Goal: Task Accomplishment & Management: Complete application form

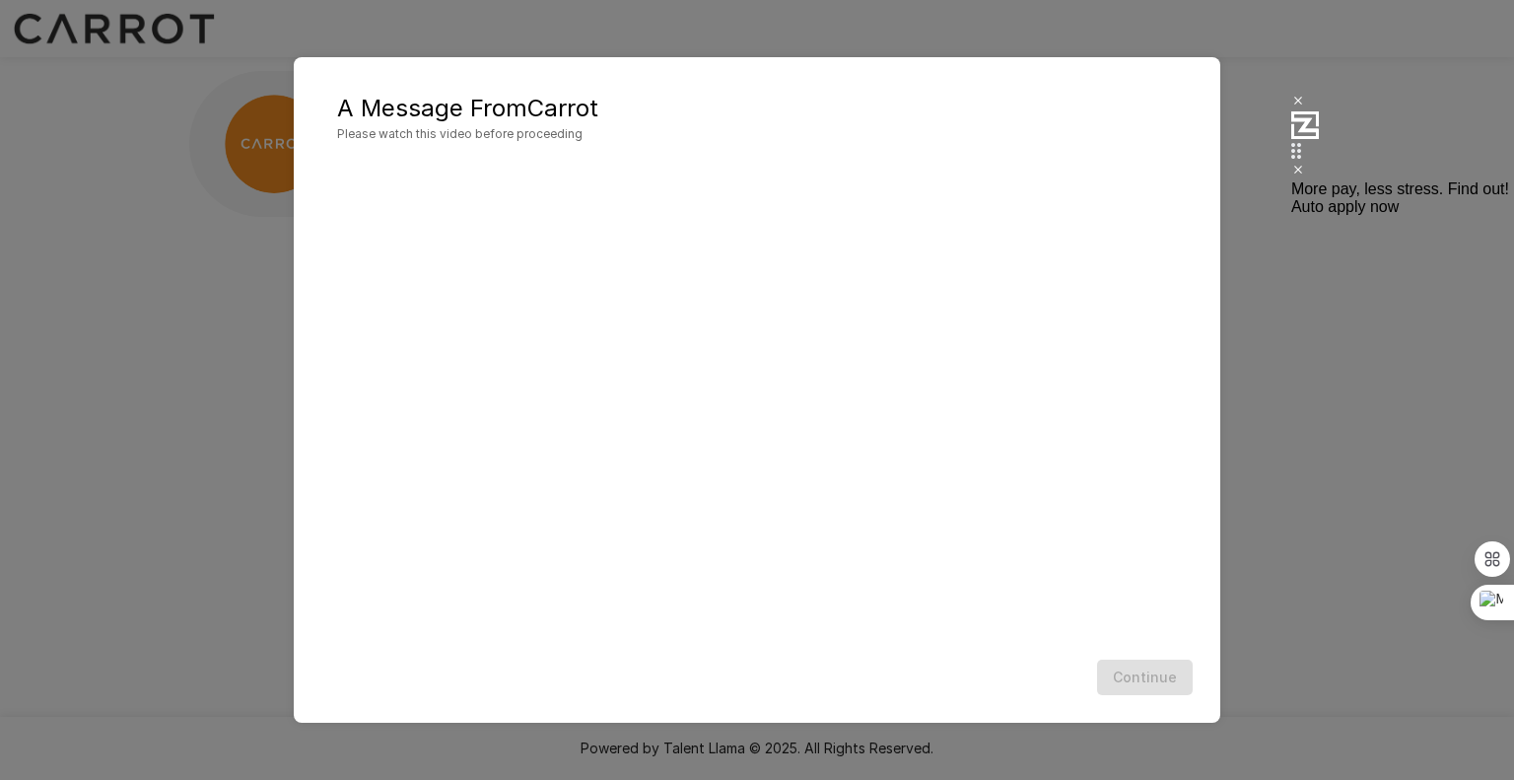
click at [548, 109] on h5 "A Message From Carrot" at bounding box center [757, 109] width 840 height 32
click at [1295, 166] on icon at bounding box center [1299, 170] width 8 height 8
click at [1173, 689] on div "Continue" at bounding box center [757, 678] width 887 height 52
click at [1168, 688] on div "Continue" at bounding box center [757, 678] width 887 height 52
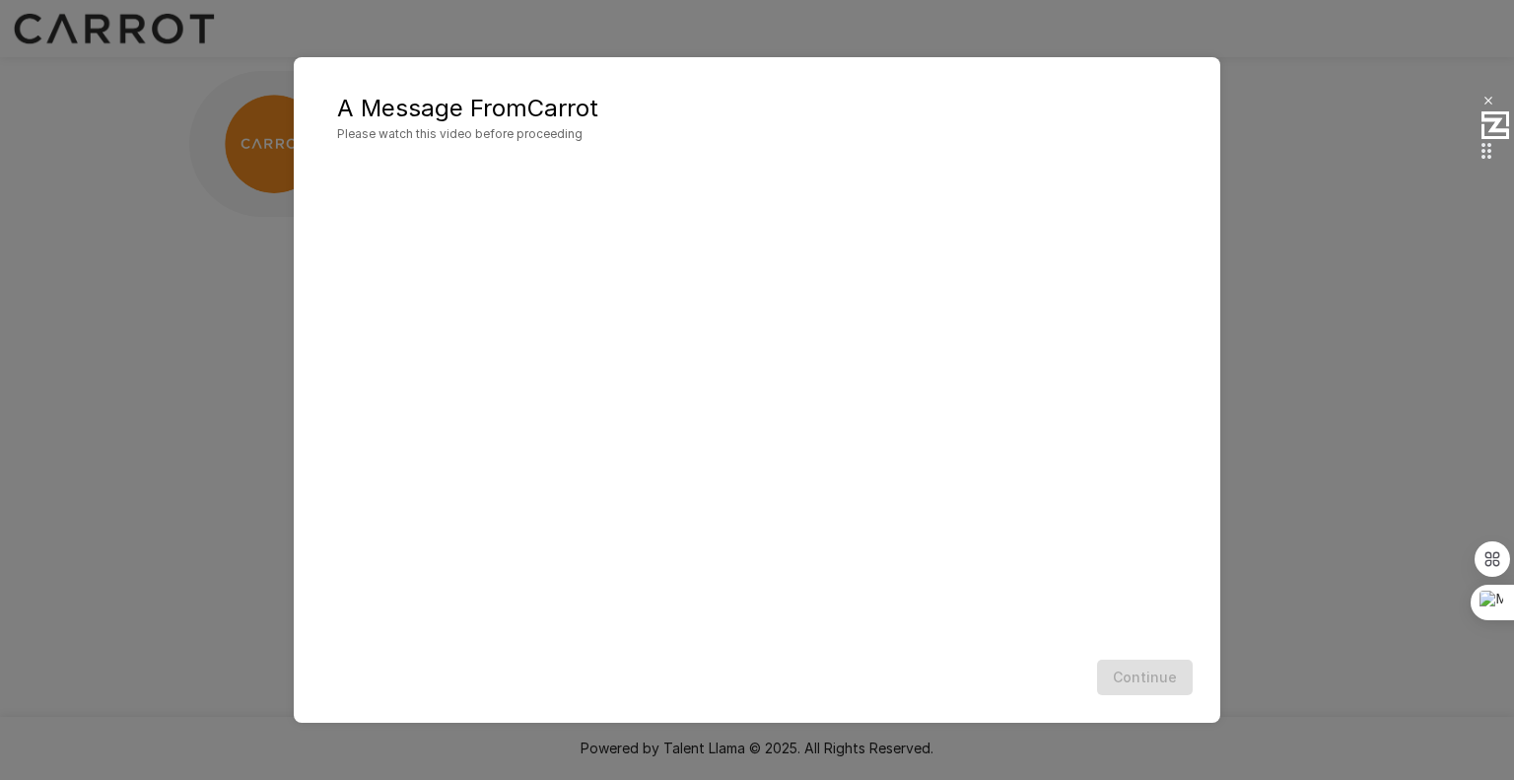
click at [1166, 684] on div "Continue" at bounding box center [757, 678] width 887 height 52
click at [1160, 682] on div "Continue" at bounding box center [757, 678] width 887 height 52
click at [1160, 682] on button "Continue" at bounding box center [1145, 678] width 96 height 36
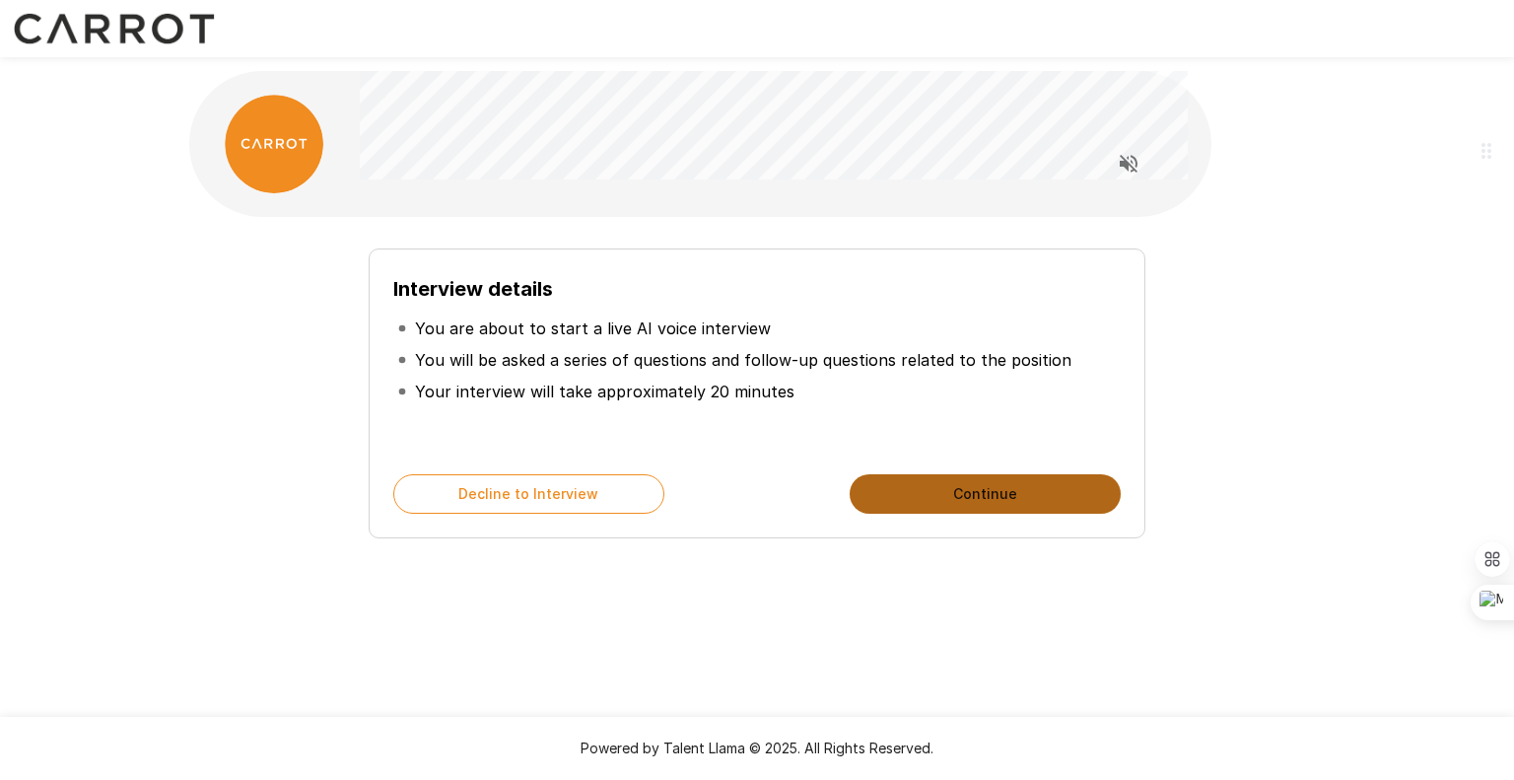
click at [928, 488] on button "Continue" at bounding box center [985, 493] width 271 height 39
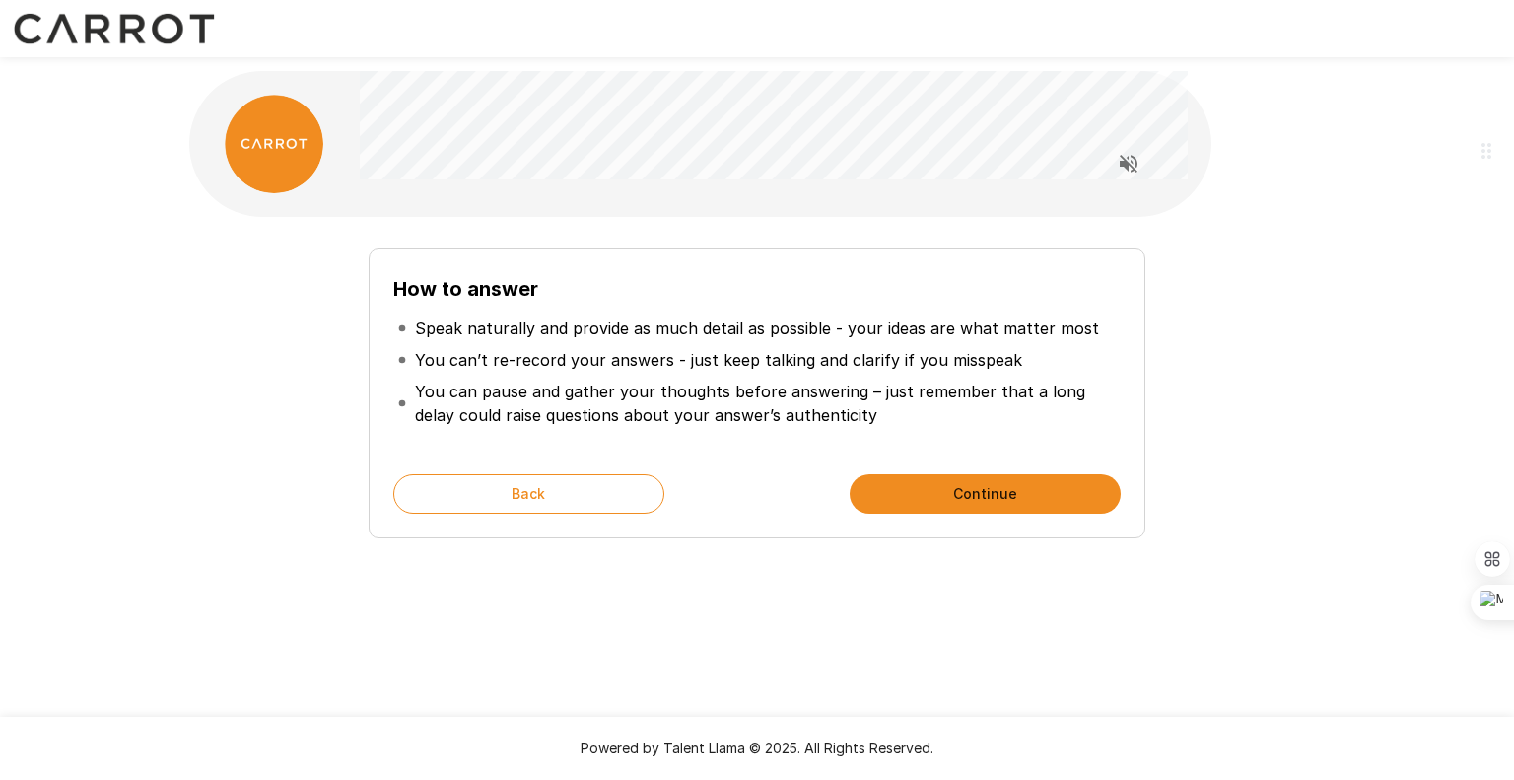
click at [928, 488] on button "Continue" at bounding box center [985, 493] width 271 height 39
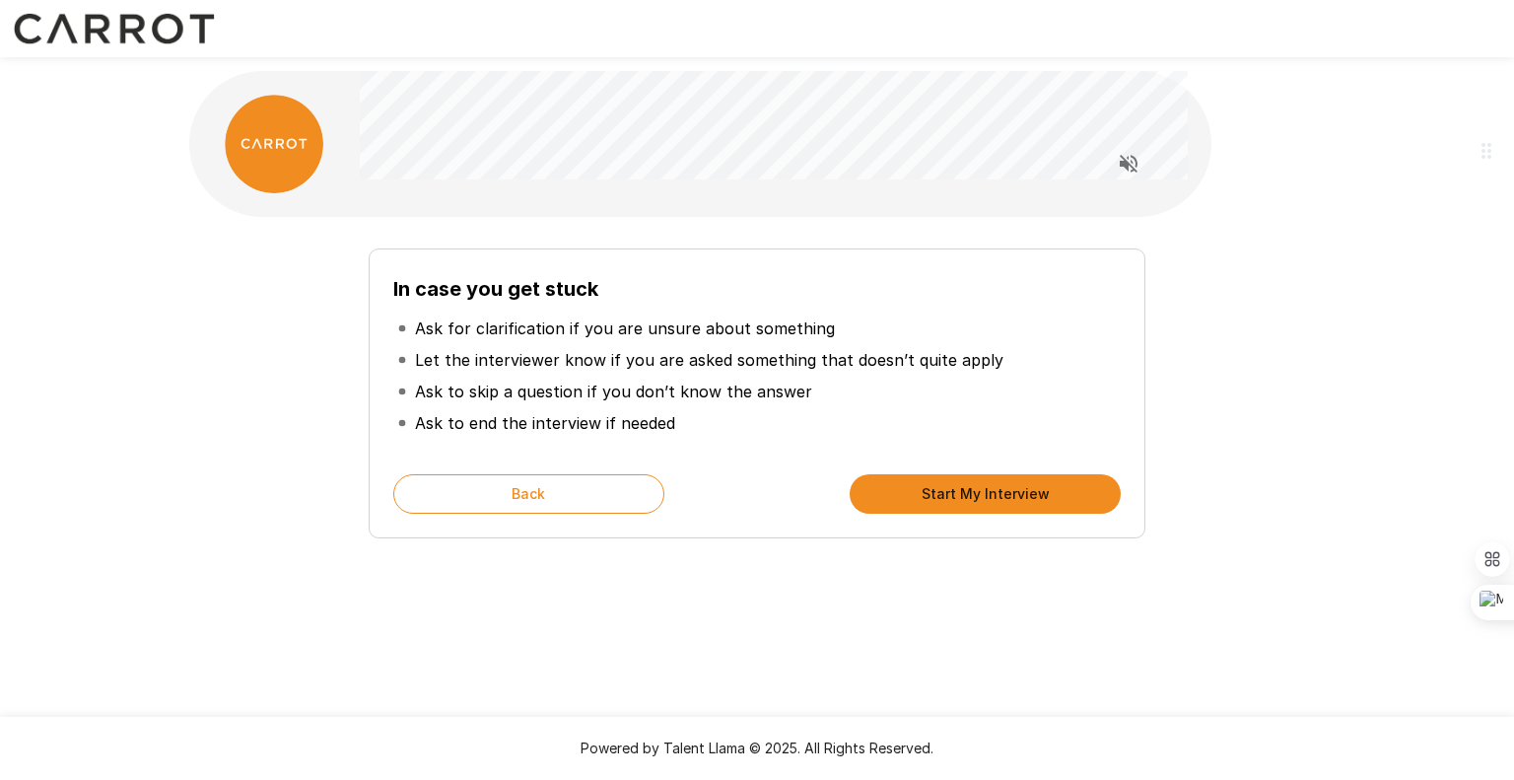
click at [928, 488] on button "Start My Interview" at bounding box center [985, 493] width 271 height 39
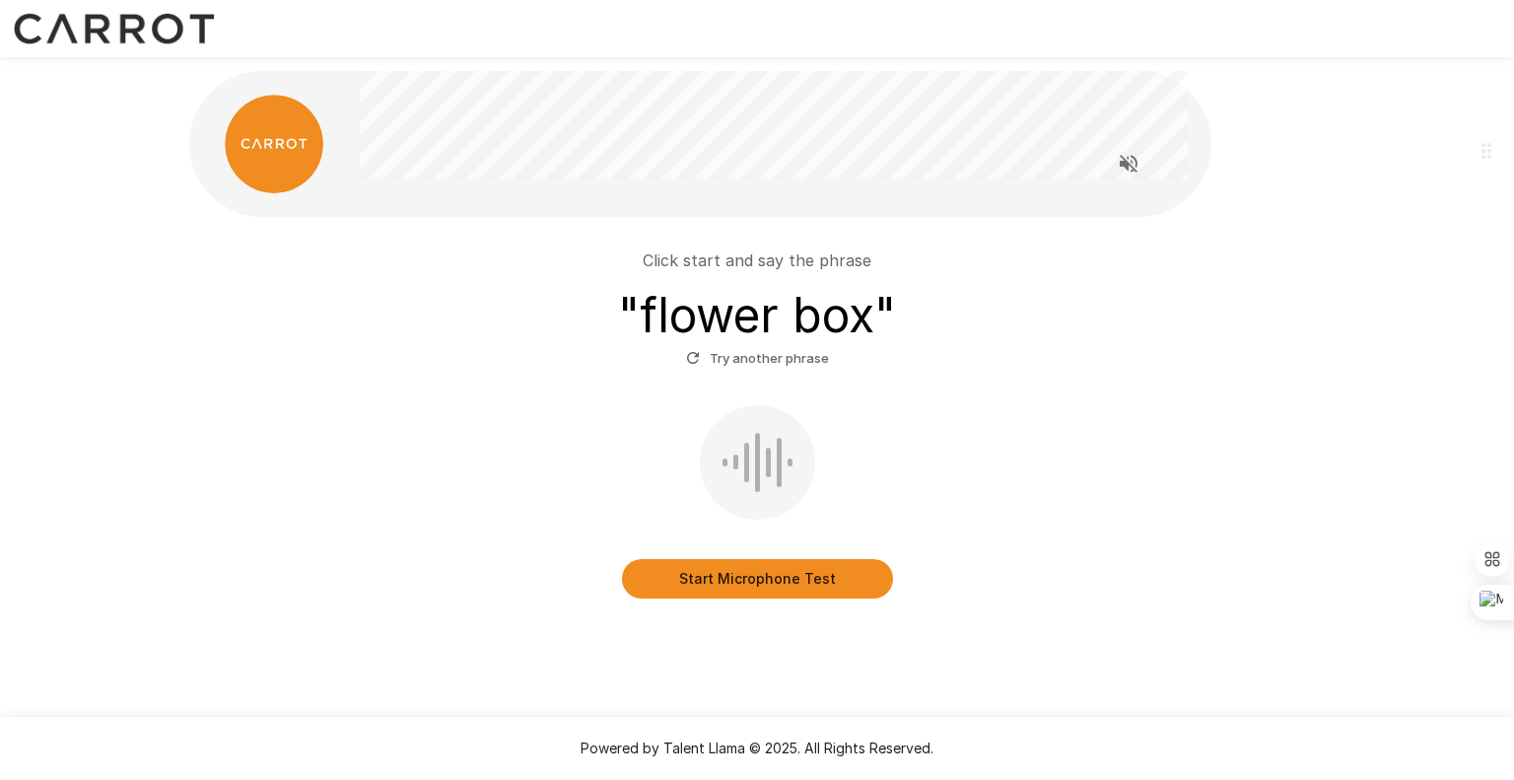
click at [741, 595] on button "Start Microphone Test" at bounding box center [757, 578] width 271 height 39
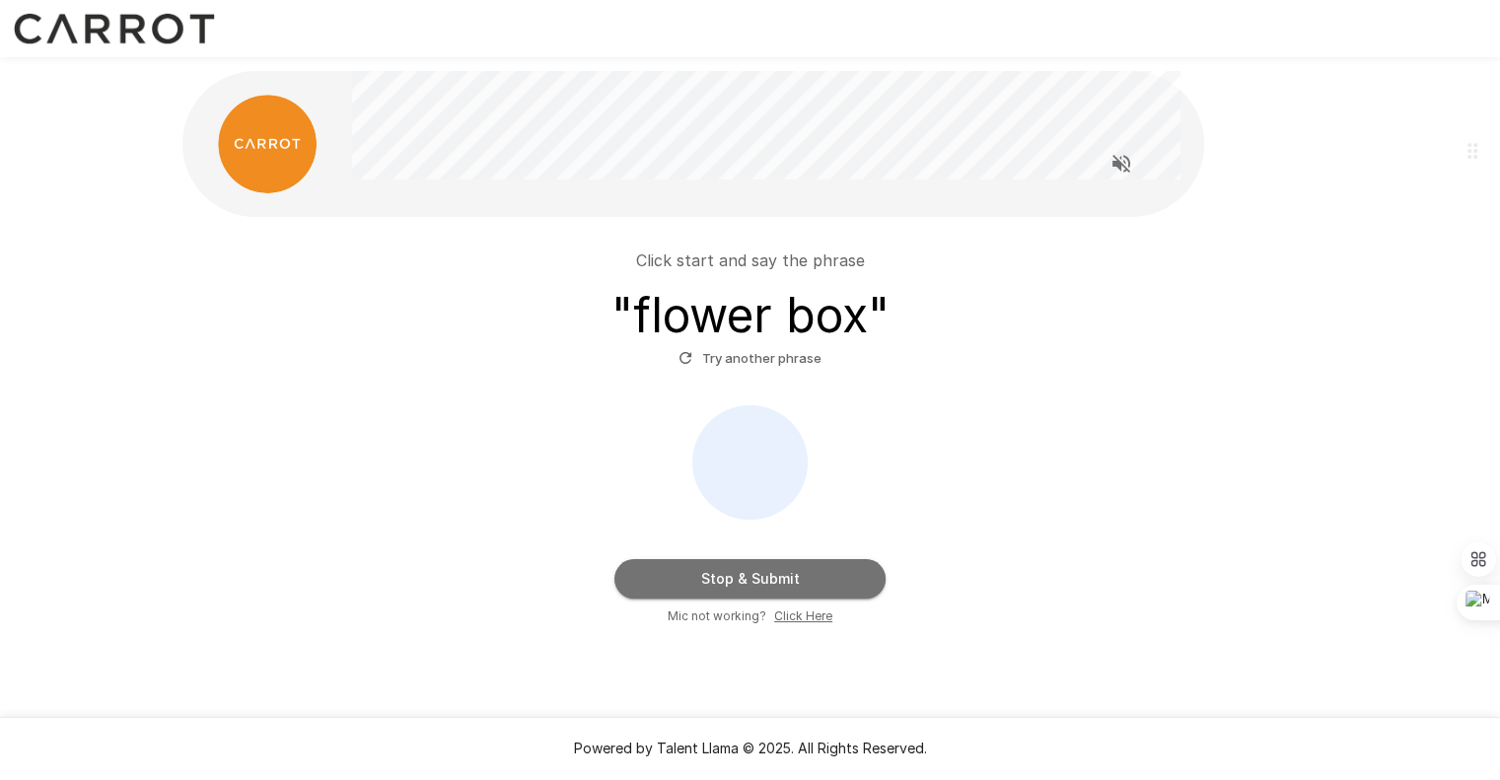
drag, startPoint x: 753, startPoint y: 584, endPoint x: 753, endPoint y: 571, distance: 12.8
click at [753, 571] on button "Stop & Submit" at bounding box center [749, 578] width 271 height 39
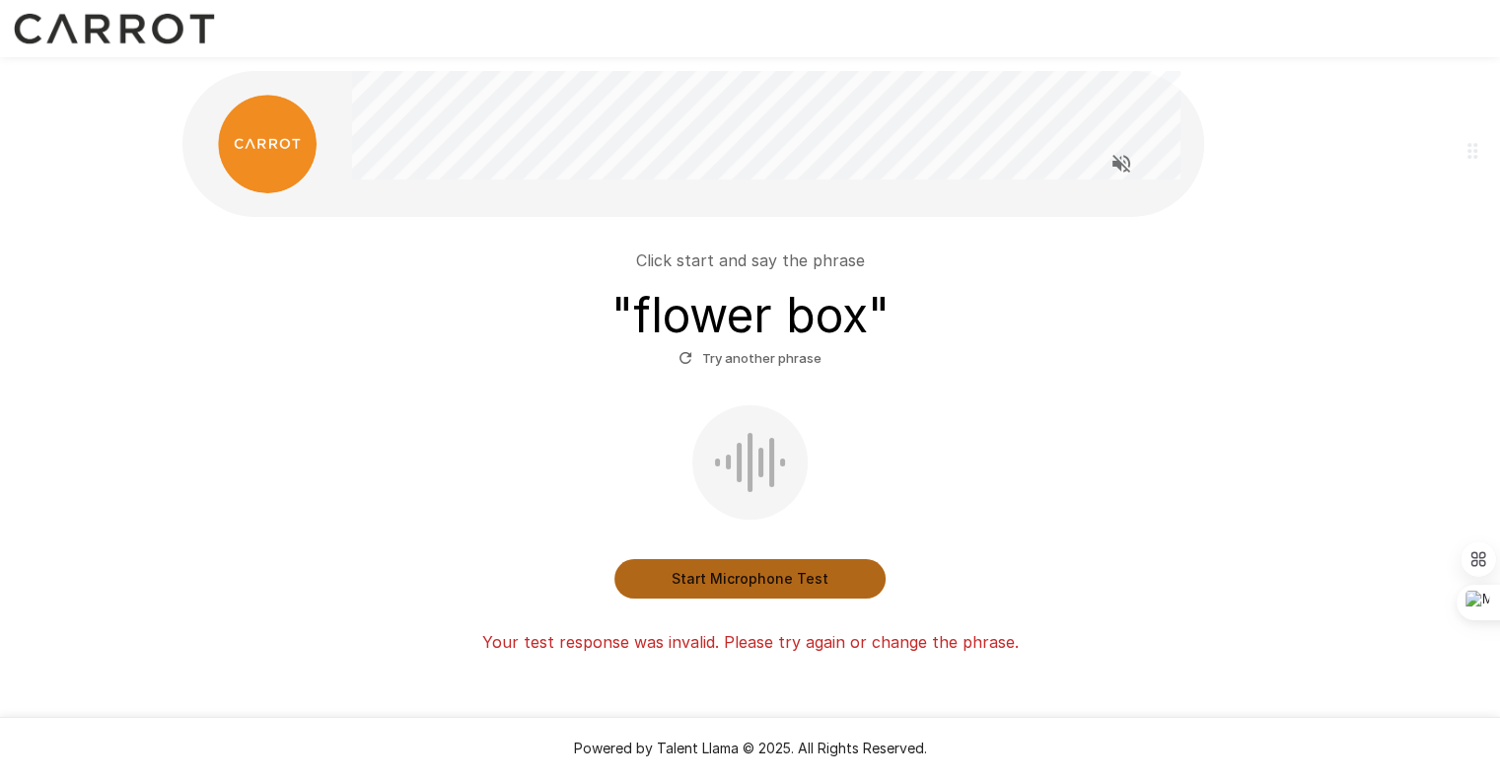
click at [752, 576] on button "Start Microphone Test" at bounding box center [749, 578] width 271 height 39
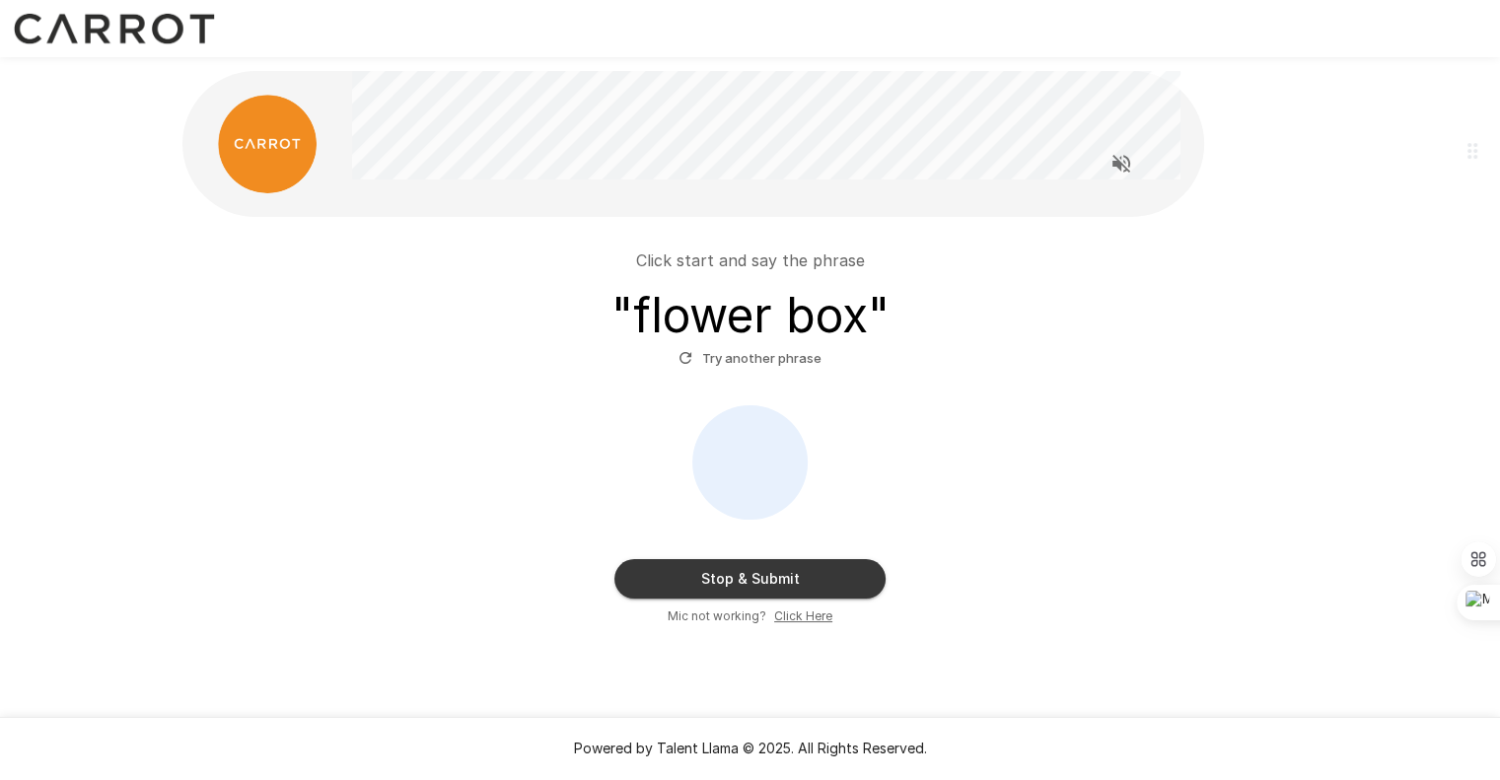
click at [644, 586] on button "Stop & Submit" at bounding box center [749, 578] width 271 height 39
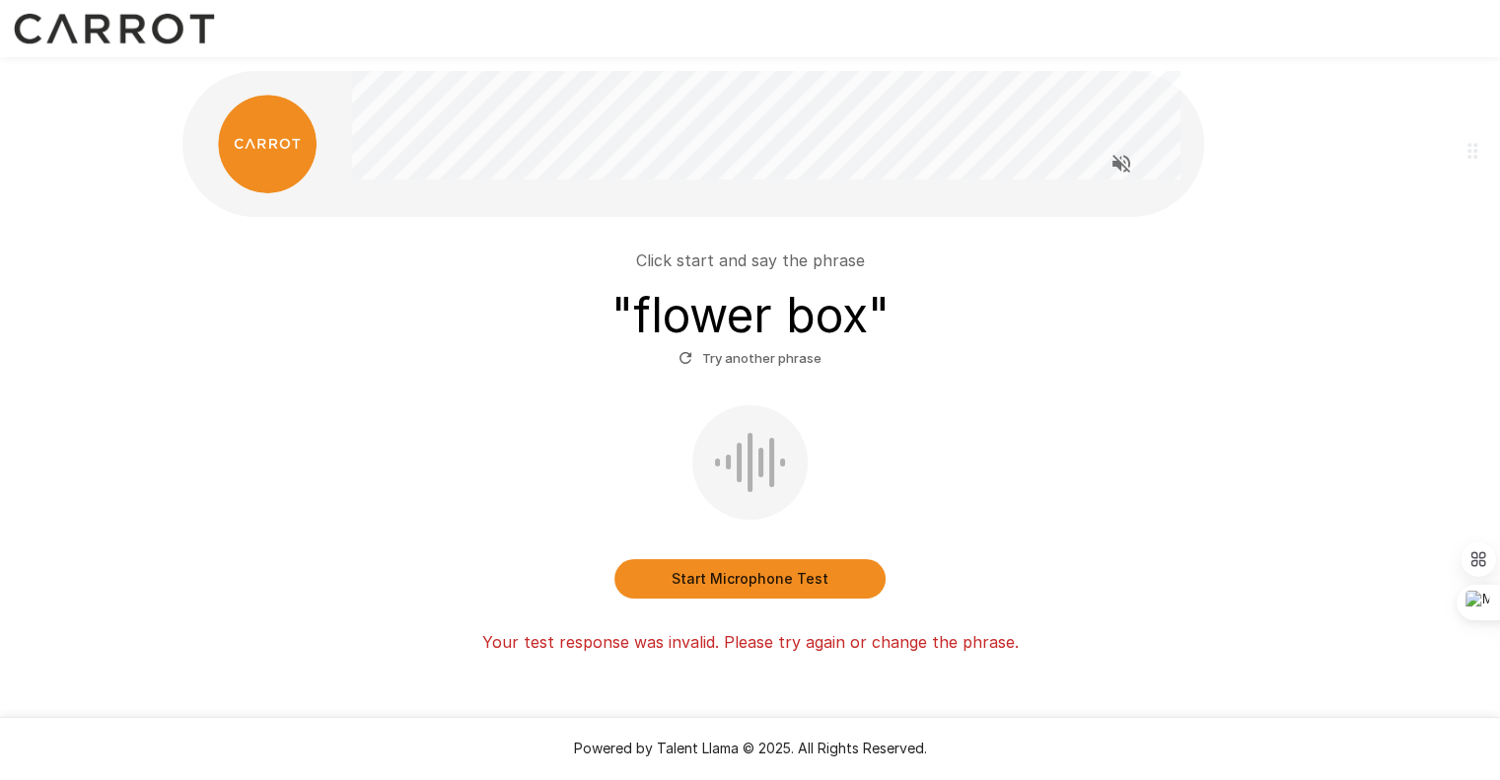
click at [726, 650] on p "Your test response was invalid. Please try again or change the phrase." at bounding box center [750, 642] width 536 height 24
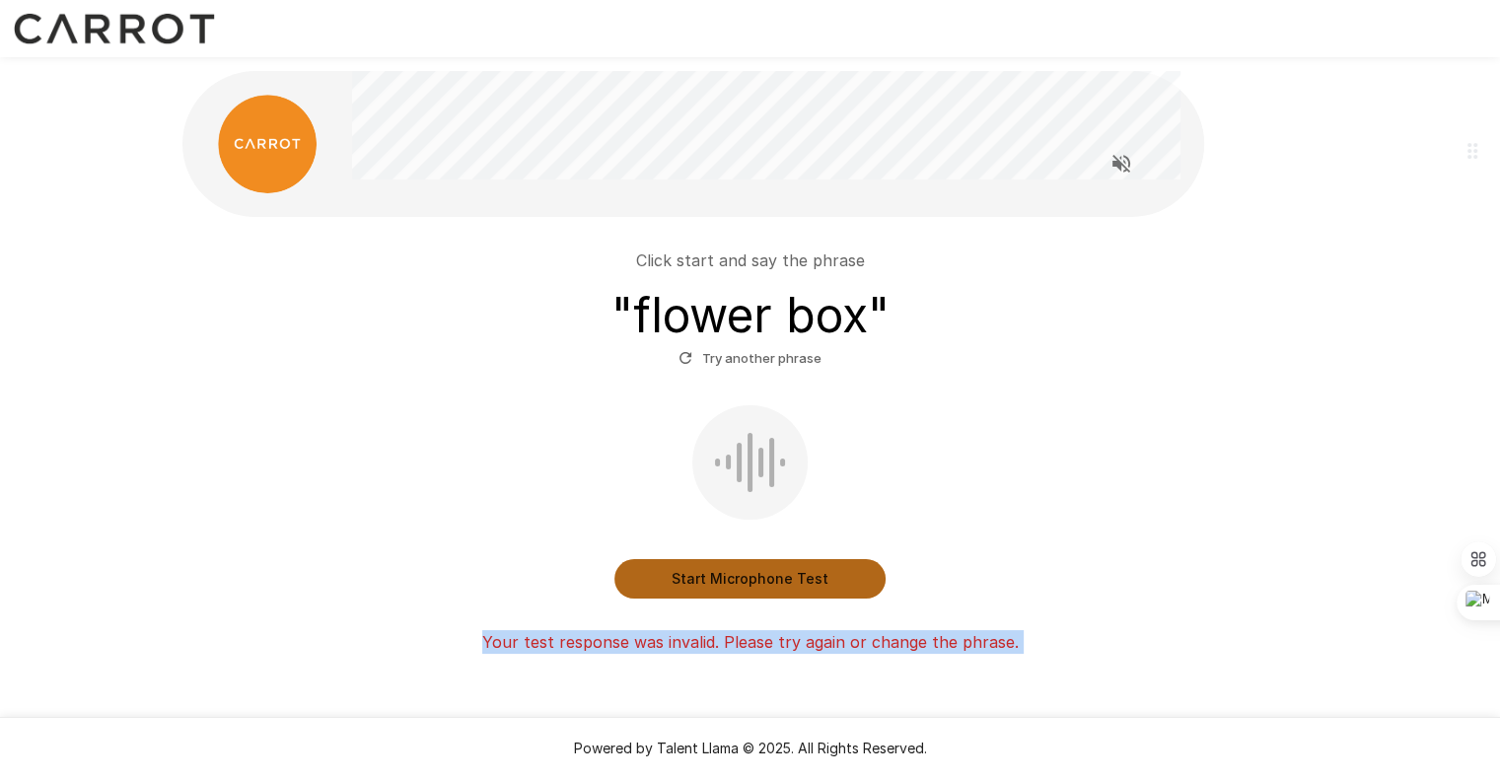
click at [761, 566] on button "Start Microphone Test" at bounding box center [749, 578] width 271 height 39
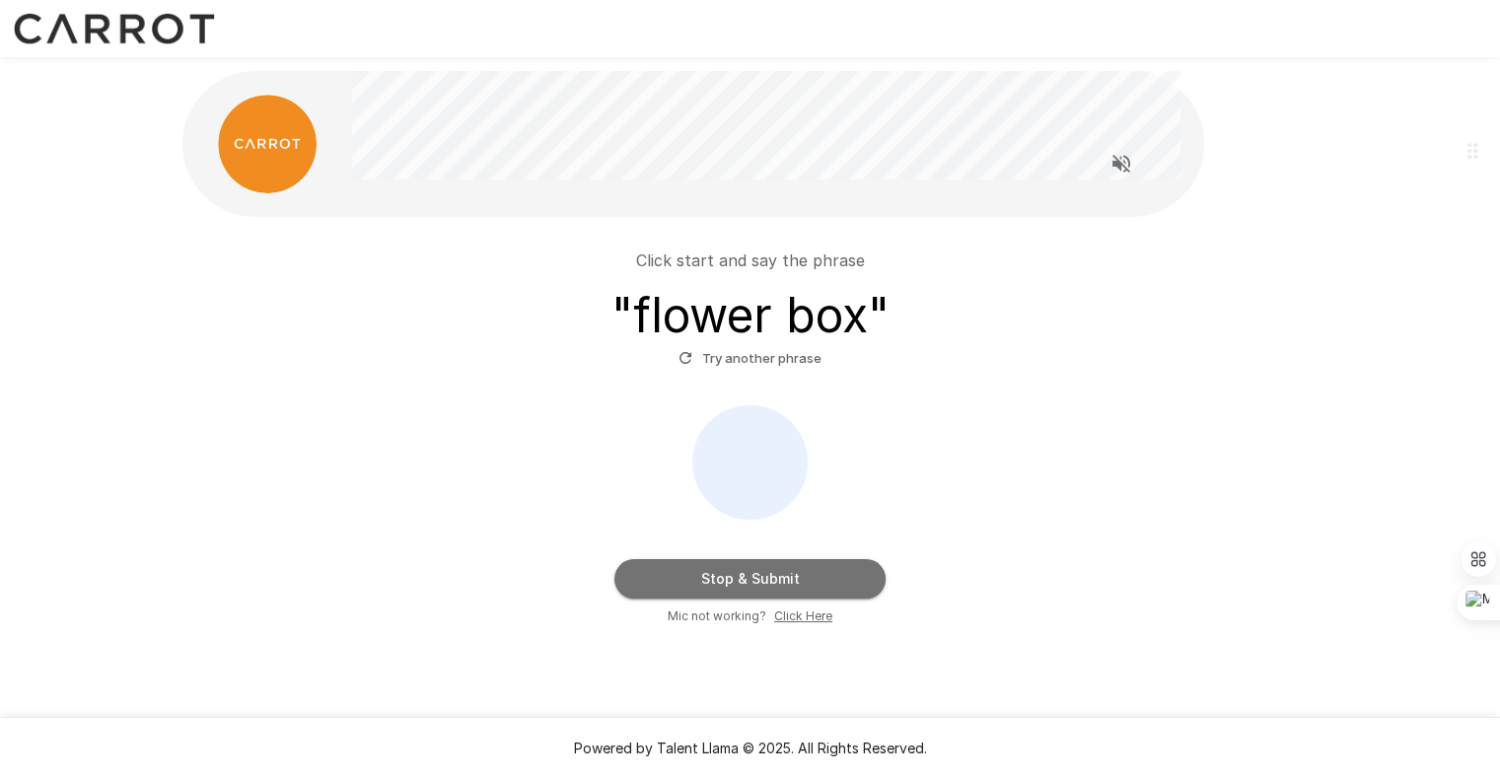
click at [761, 567] on button "Stop & Submit" at bounding box center [749, 578] width 271 height 39
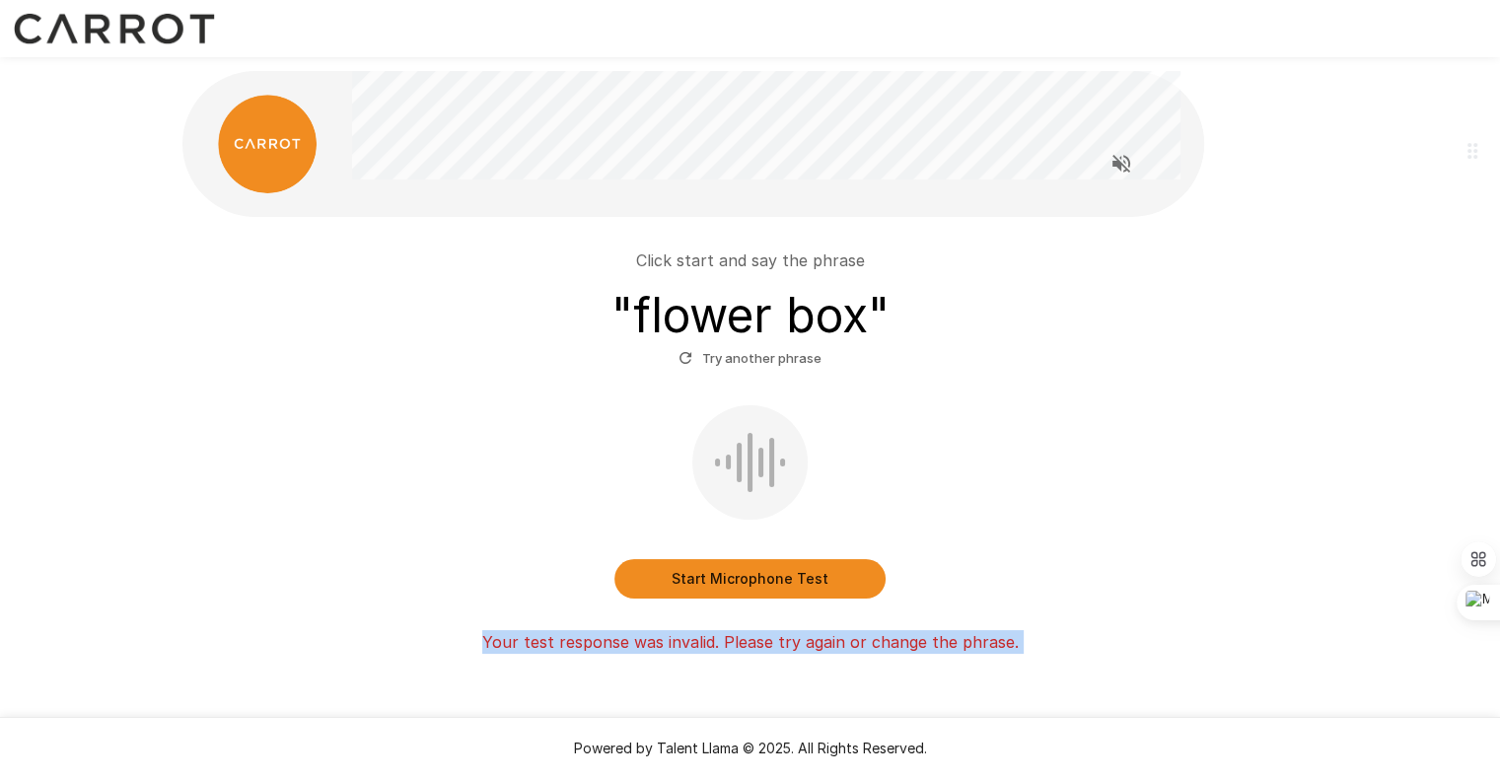
click at [751, 667] on div "Click start and say the phrase " flower box " Try another phrase Start Micropho…" at bounding box center [750, 409] width 1183 height 819
click at [752, 572] on button "Start Microphone Test" at bounding box center [749, 578] width 271 height 39
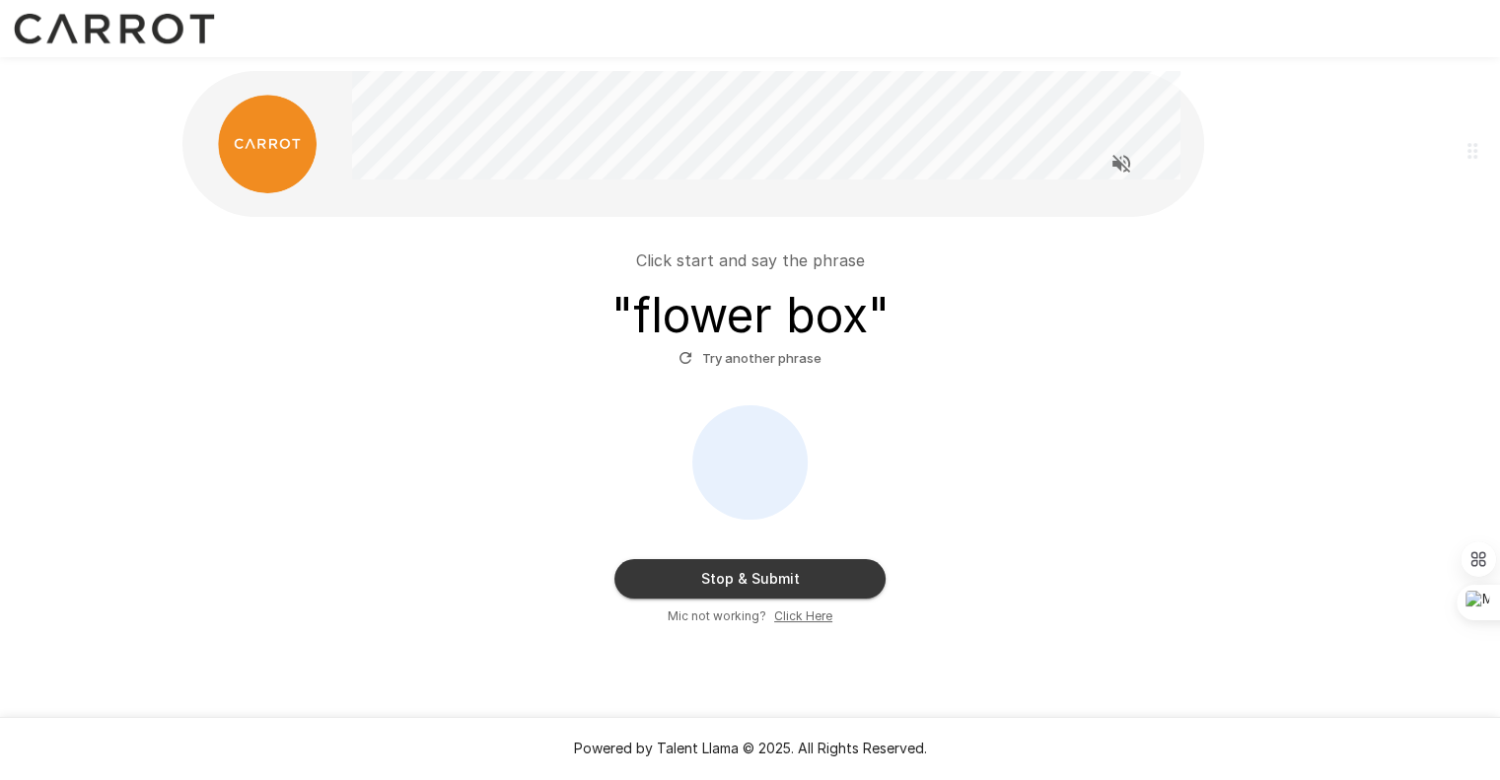
click at [792, 621] on u "Click Here" at bounding box center [803, 615] width 58 height 15
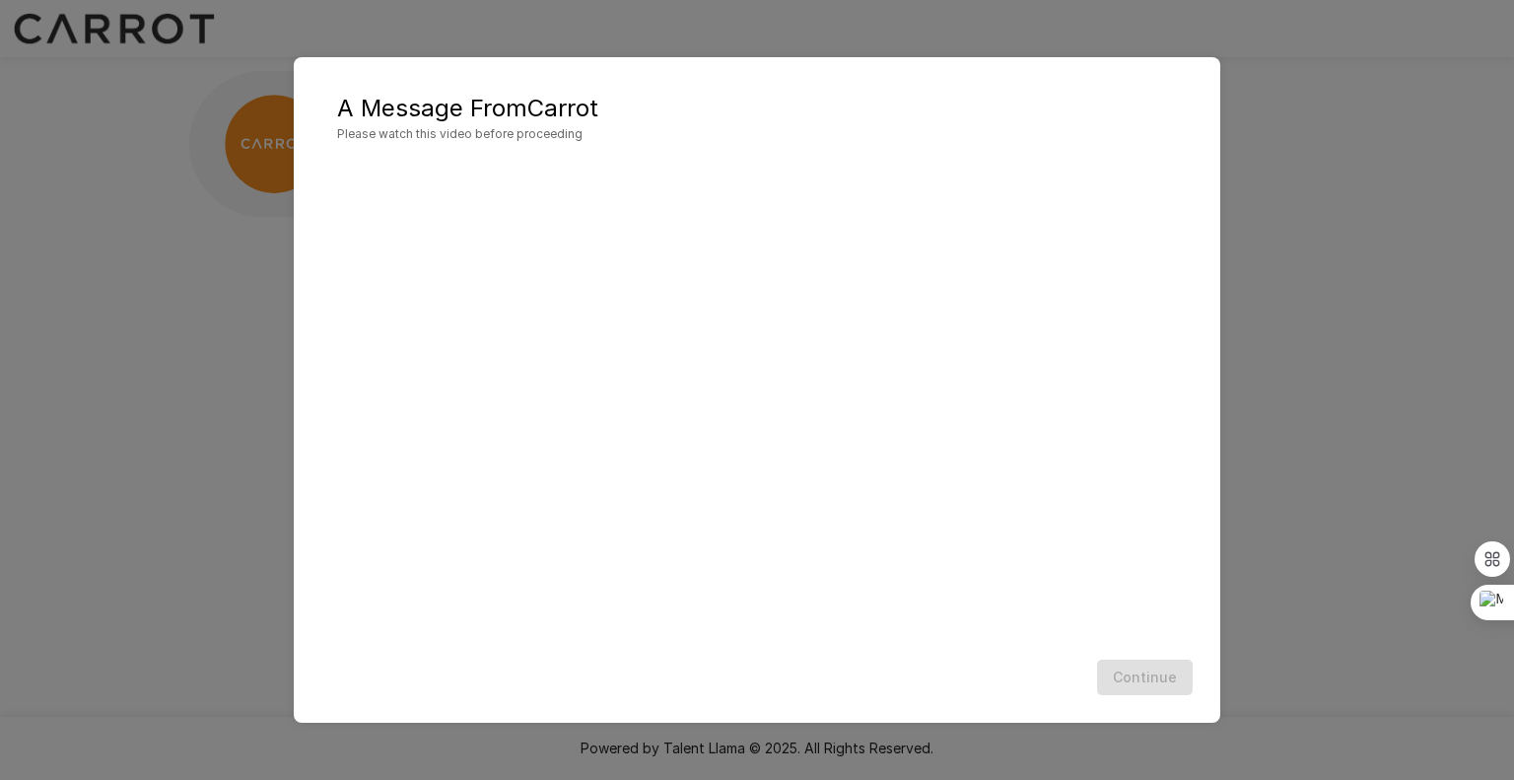
click at [1151, 688] on div "Continue" at bounding box center [757, 678] width 887 height 52
click at [1157, 684] on button "Continue" at bounding box center [1145, 678] width 96 height 36
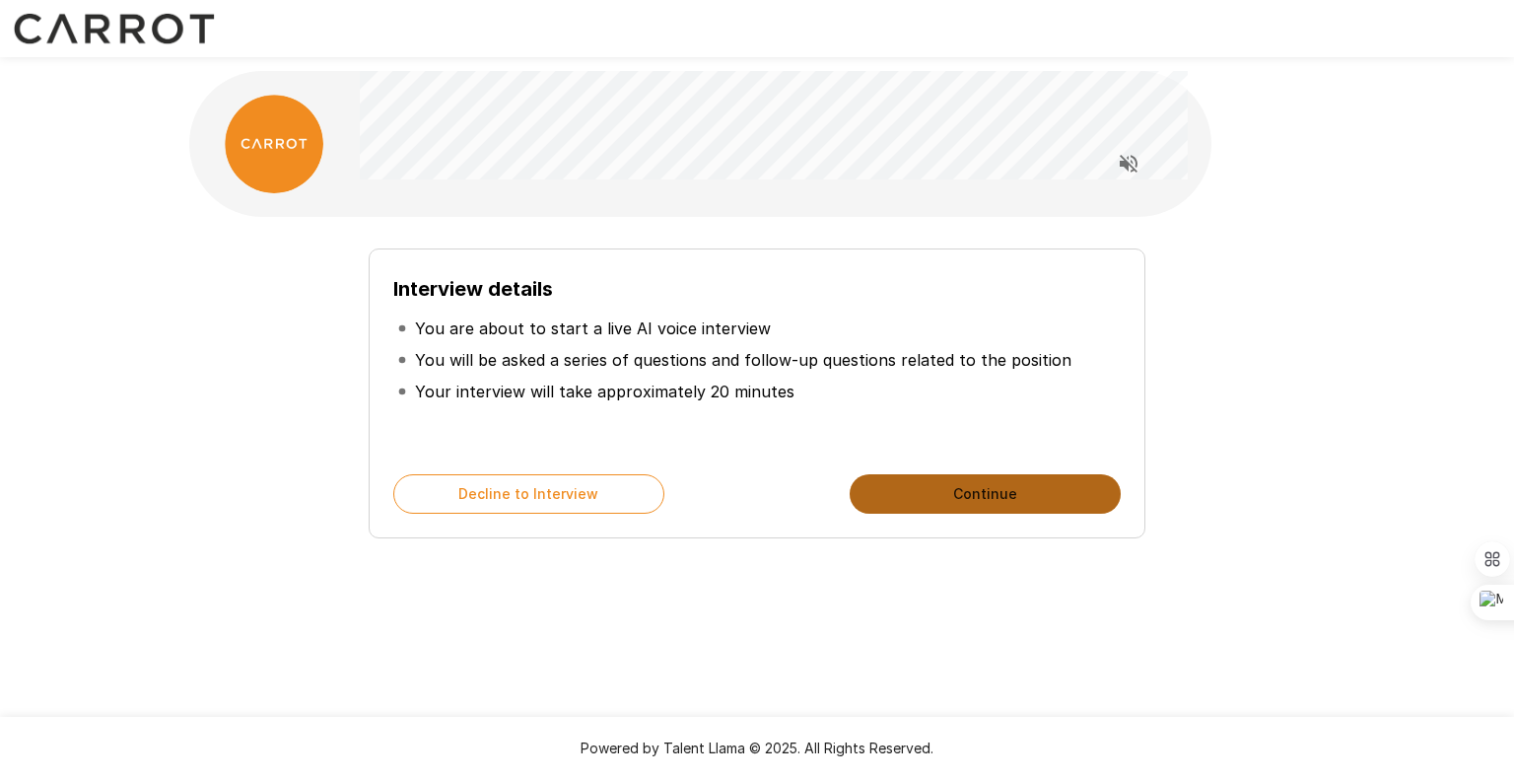
click at [1024, 499] on button "Continue" at bounding box center [985, 493] width 271 height 39
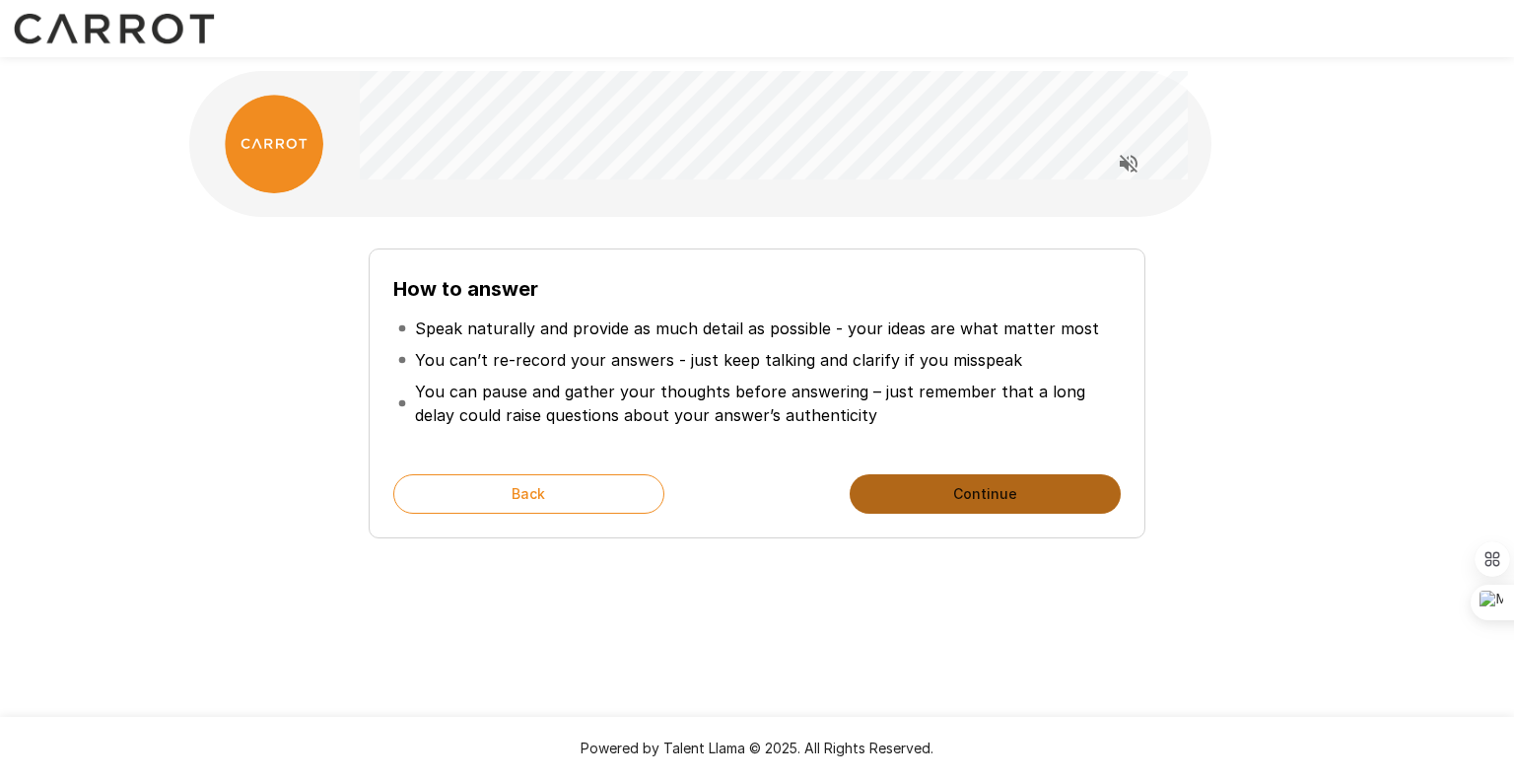
click at [951, 502] on button "Continue" at bounding box center [985, 493] width 271 height 39
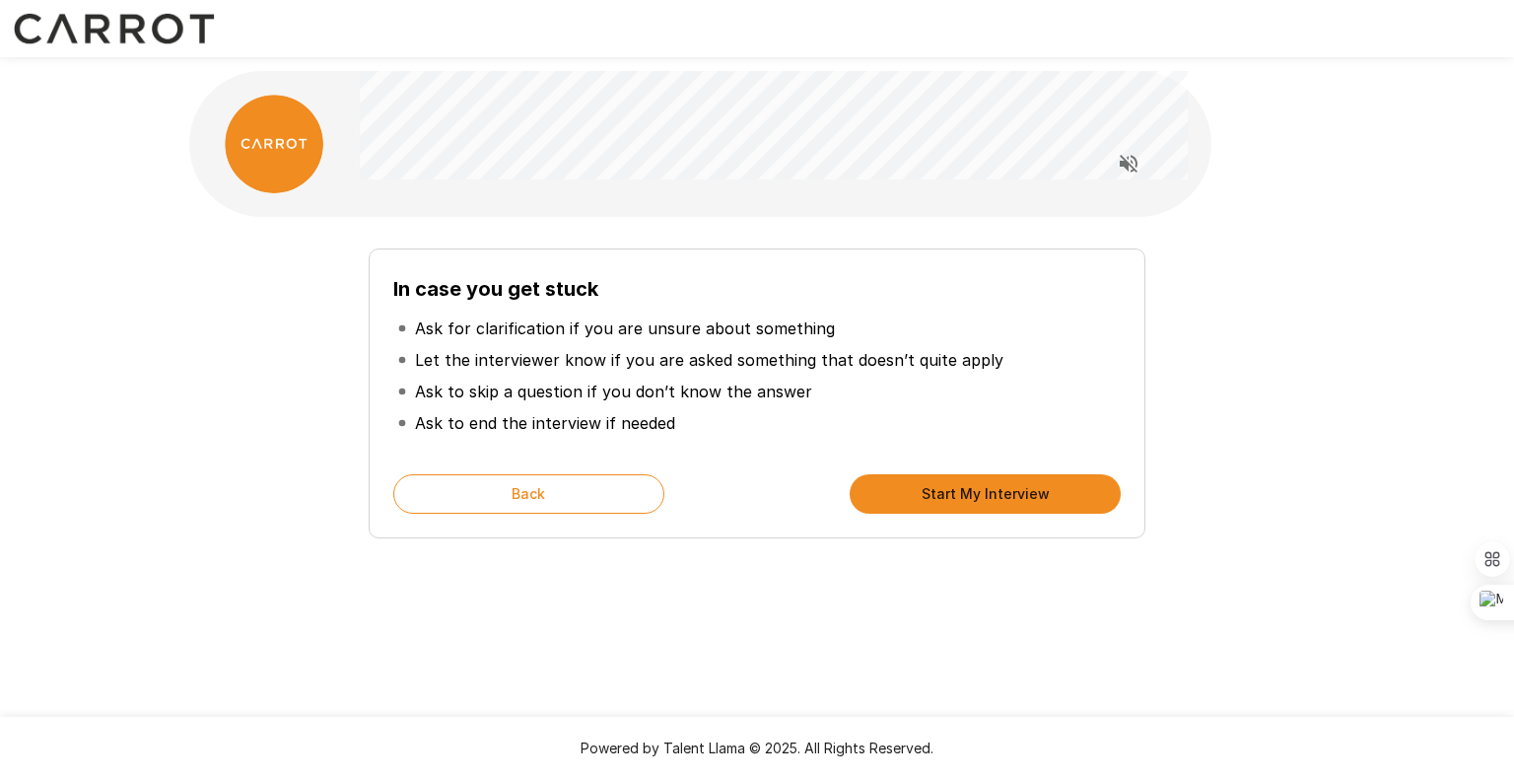
click at [951, 502] on button "Start My Interview" at bounding box center [985, 493] width 271 height 39
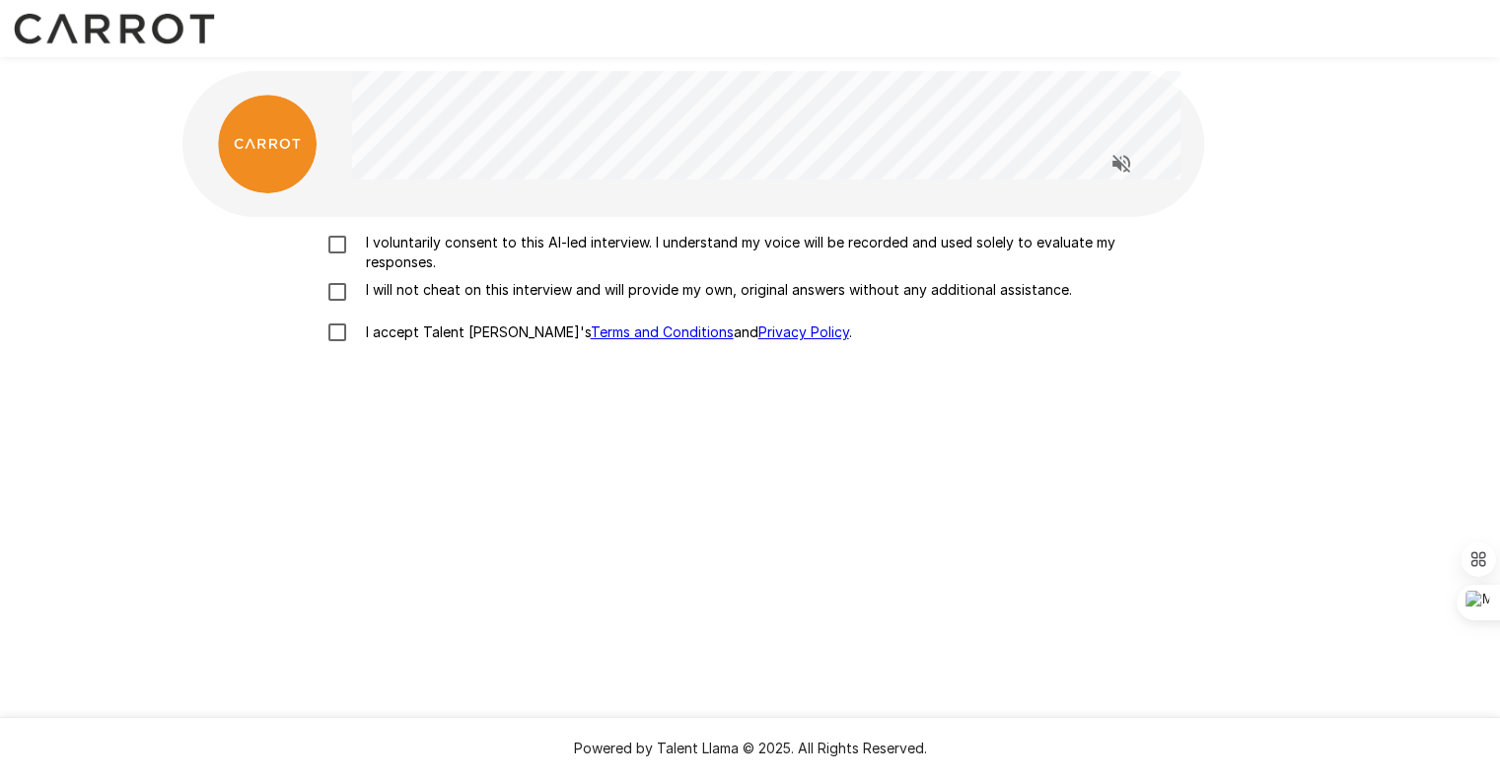
click at [446, 342] on p "I accept Talent Llama's Terms and Conditions and Privacy Policy ." at bounding box center [605, 332] width 494 height 20
click at [379, 298] on p "I will not cheat on this interview and will provide my own, original answers wi…" at bounding box center [715, 290] width 714 height 20
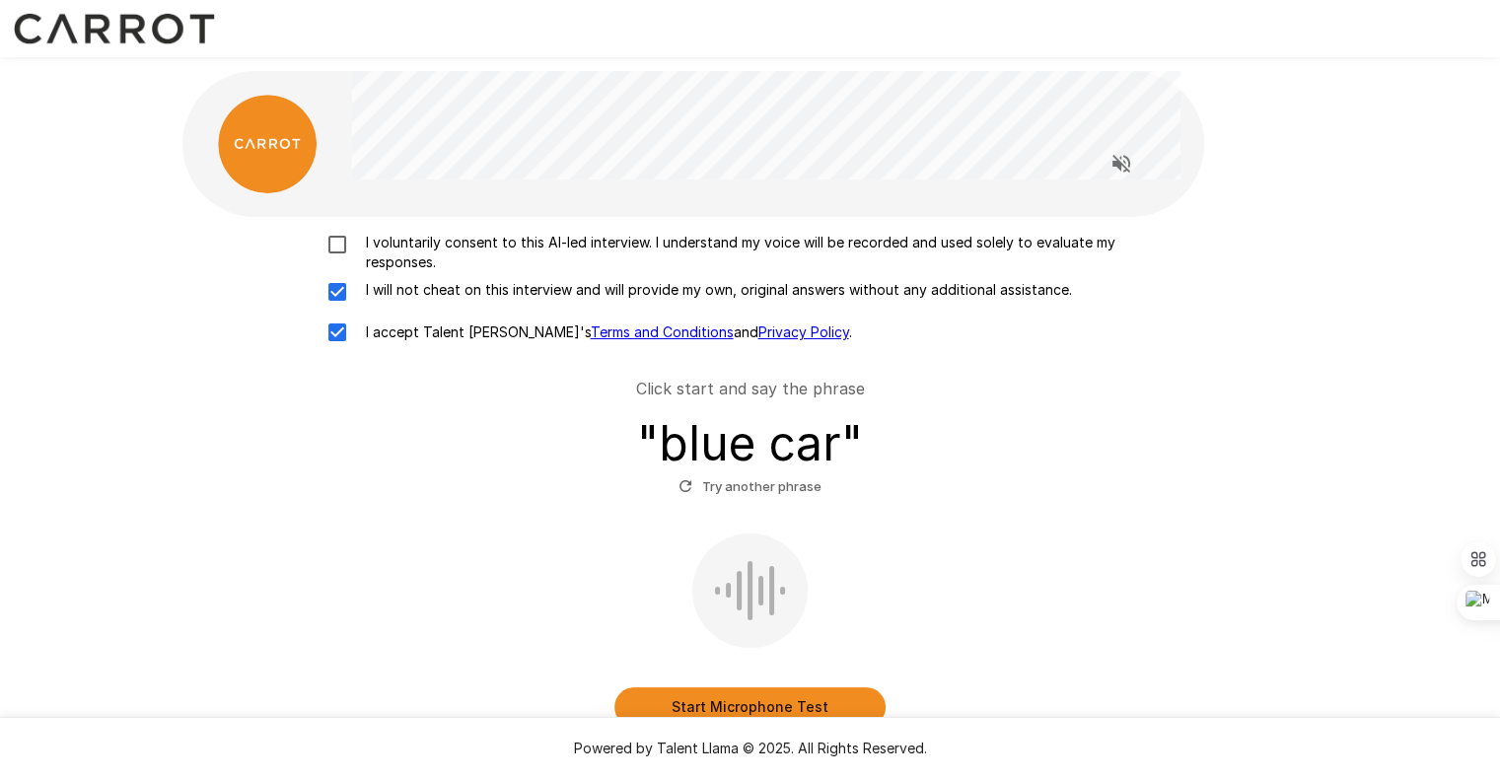
click at [354, 257] on label "I voluntarily consent to this AI-led interview. I understand my voice will be r…" at bounding box center [750, 252] width 868 height 39
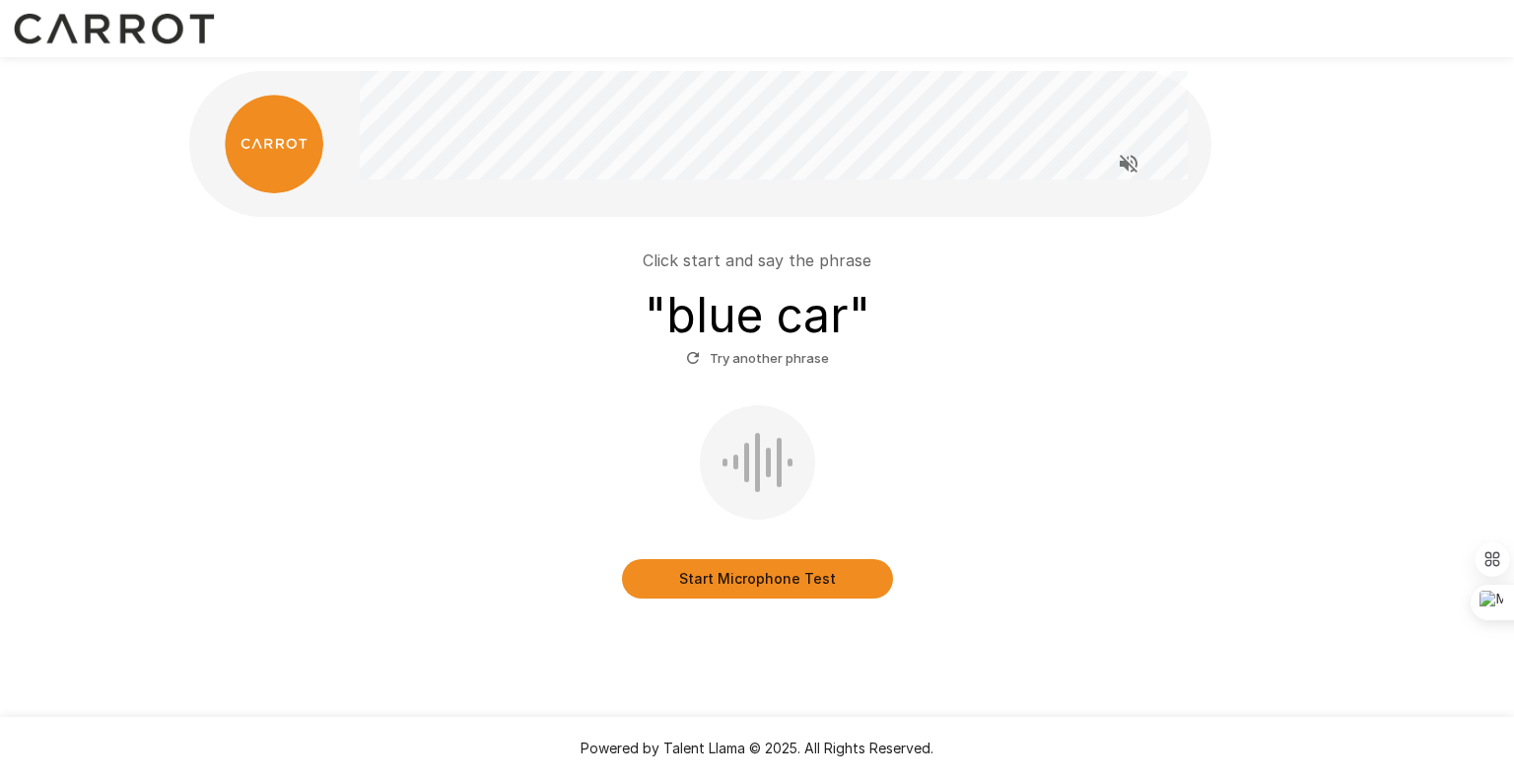
click at [797, 591] on button "Start Microphone Test" at bounding box center [757, 578] width 271 height 39
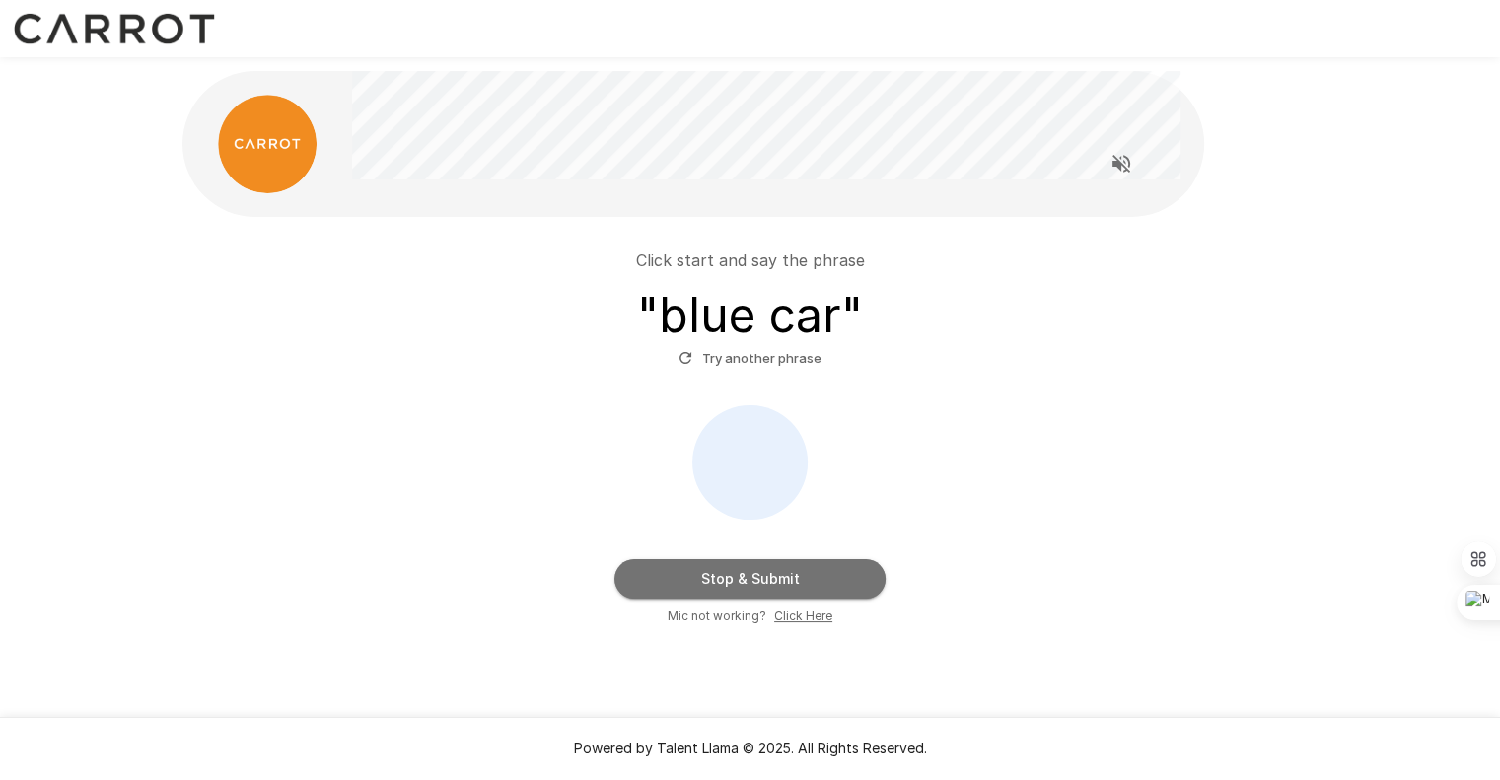
click at [797, 591] on button "Stop & Submit" at bounding box center [749, 578] width 271 height 39
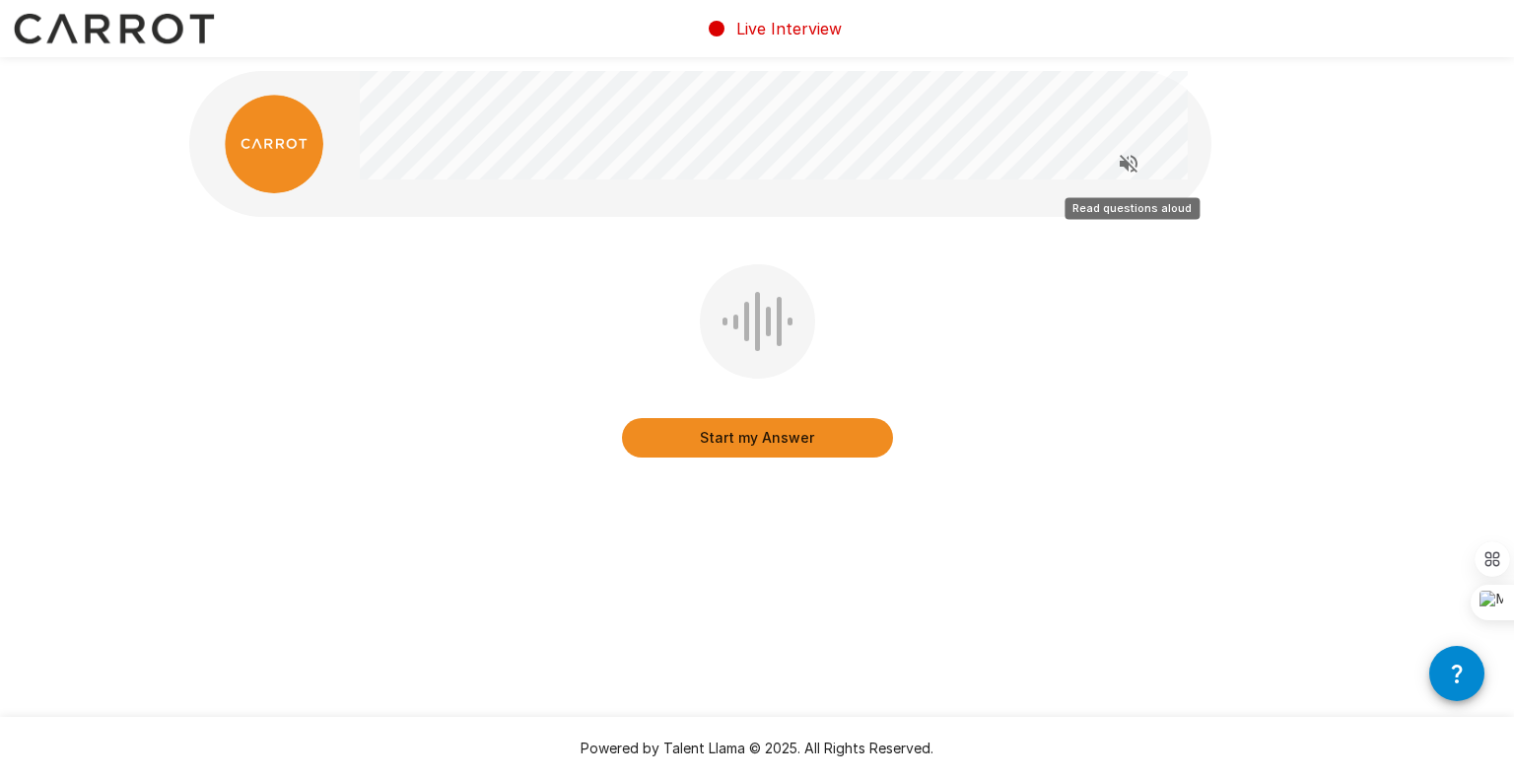
click at [1126, 165] on icon "Read questions aloud" at bounding box center [1129, 164] width 18 height 18
click at [264, 429] on div "Start my Answer" at bounding box center [757, 375] width 1136 height 222
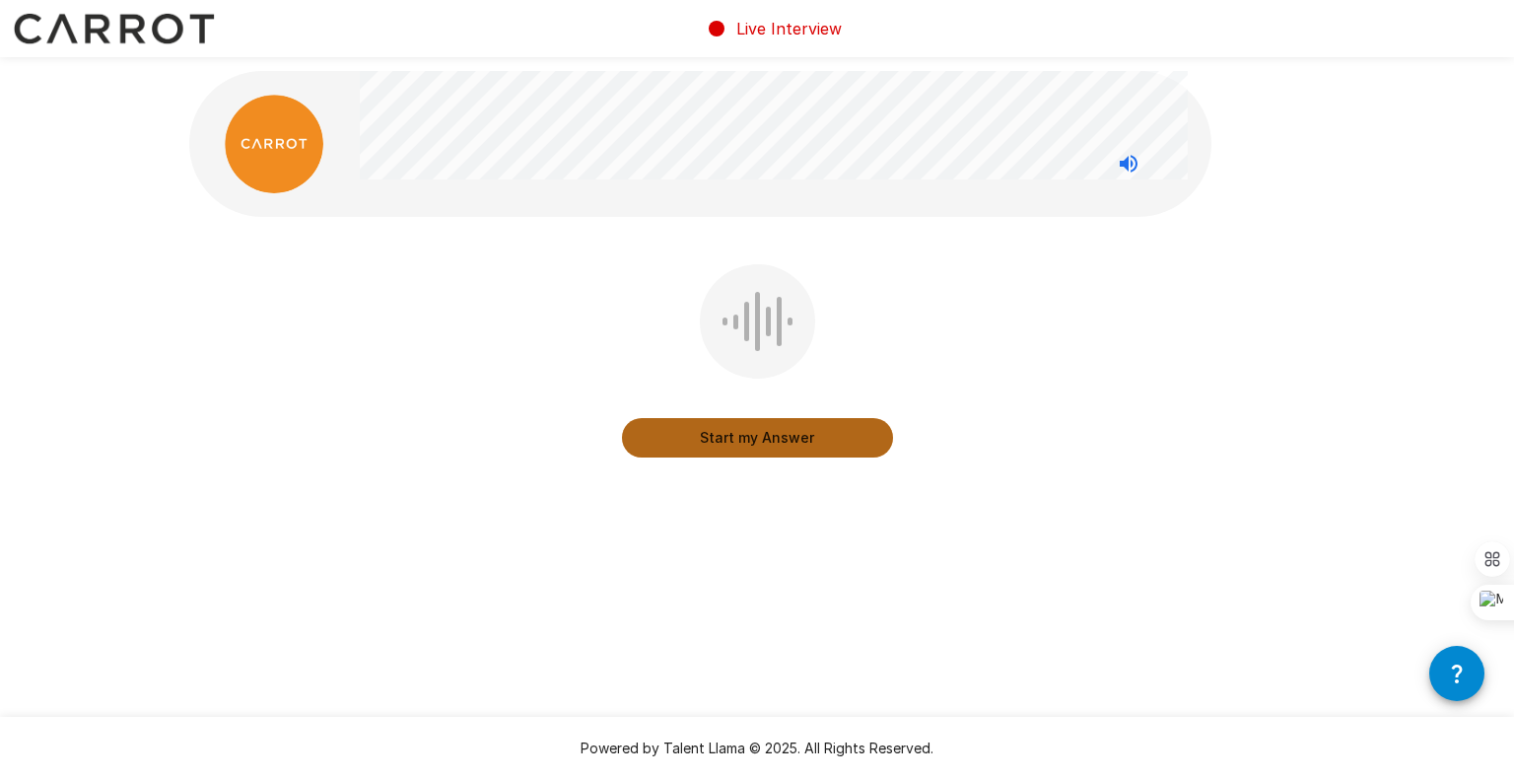
click at [700, 457] on button "Start my Answer" at bounding box center [757, 437] width 271 height 39
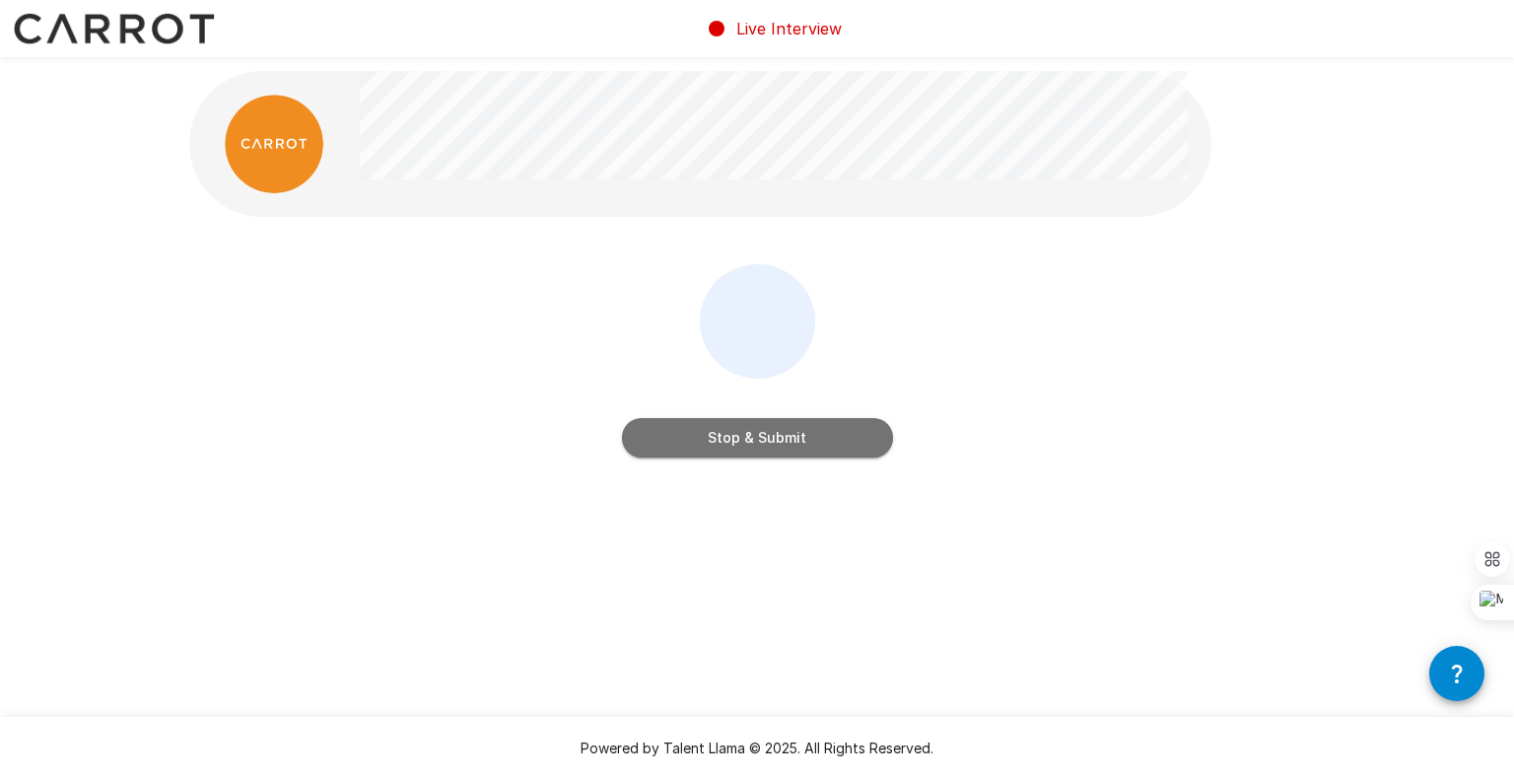
click at [801, 433] on button "Stop & Submit" at bounding box center [757, 437] width 271 height 39
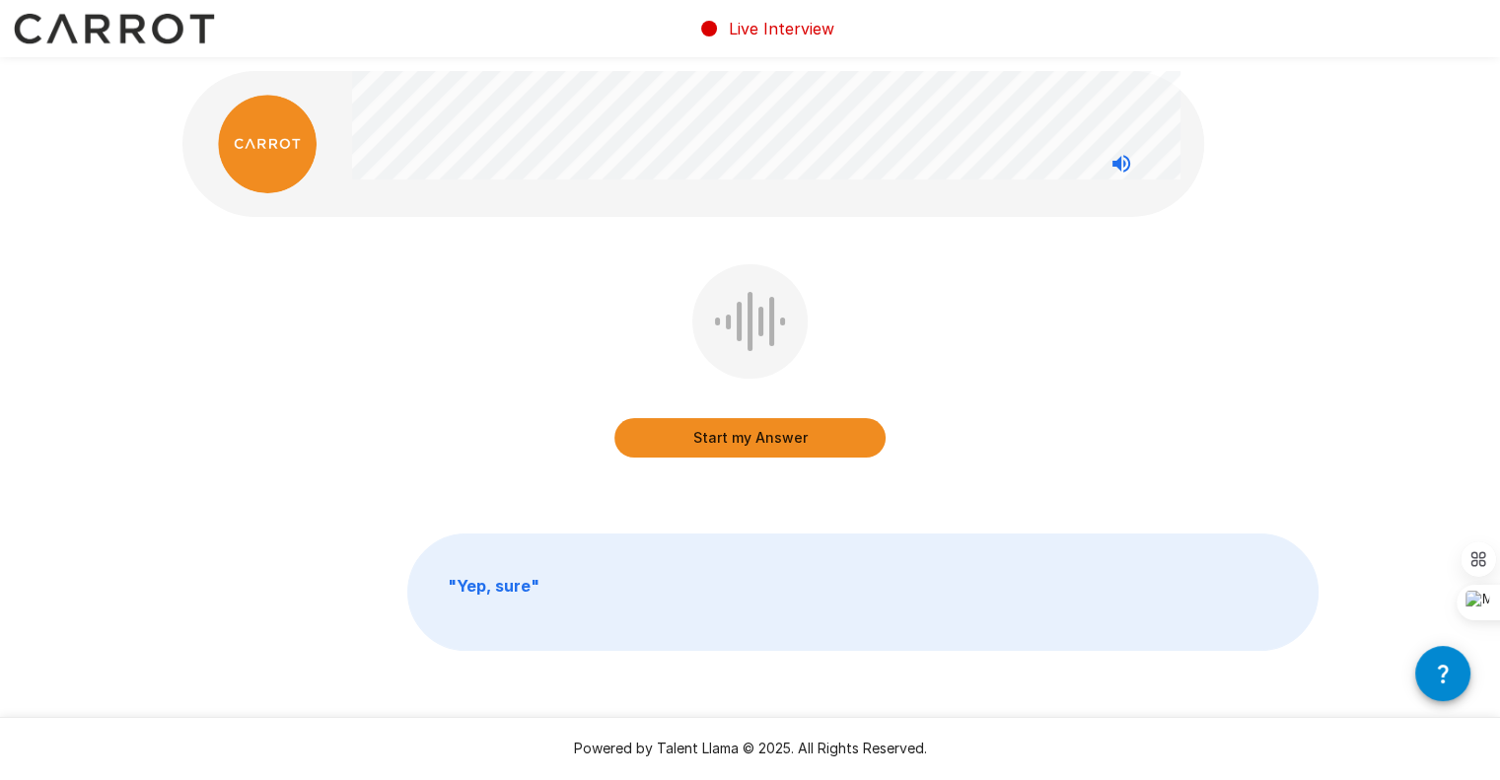
click at [809, 440] on button "Start my Answer" at bounding box center [749, 437] width 271 height 39
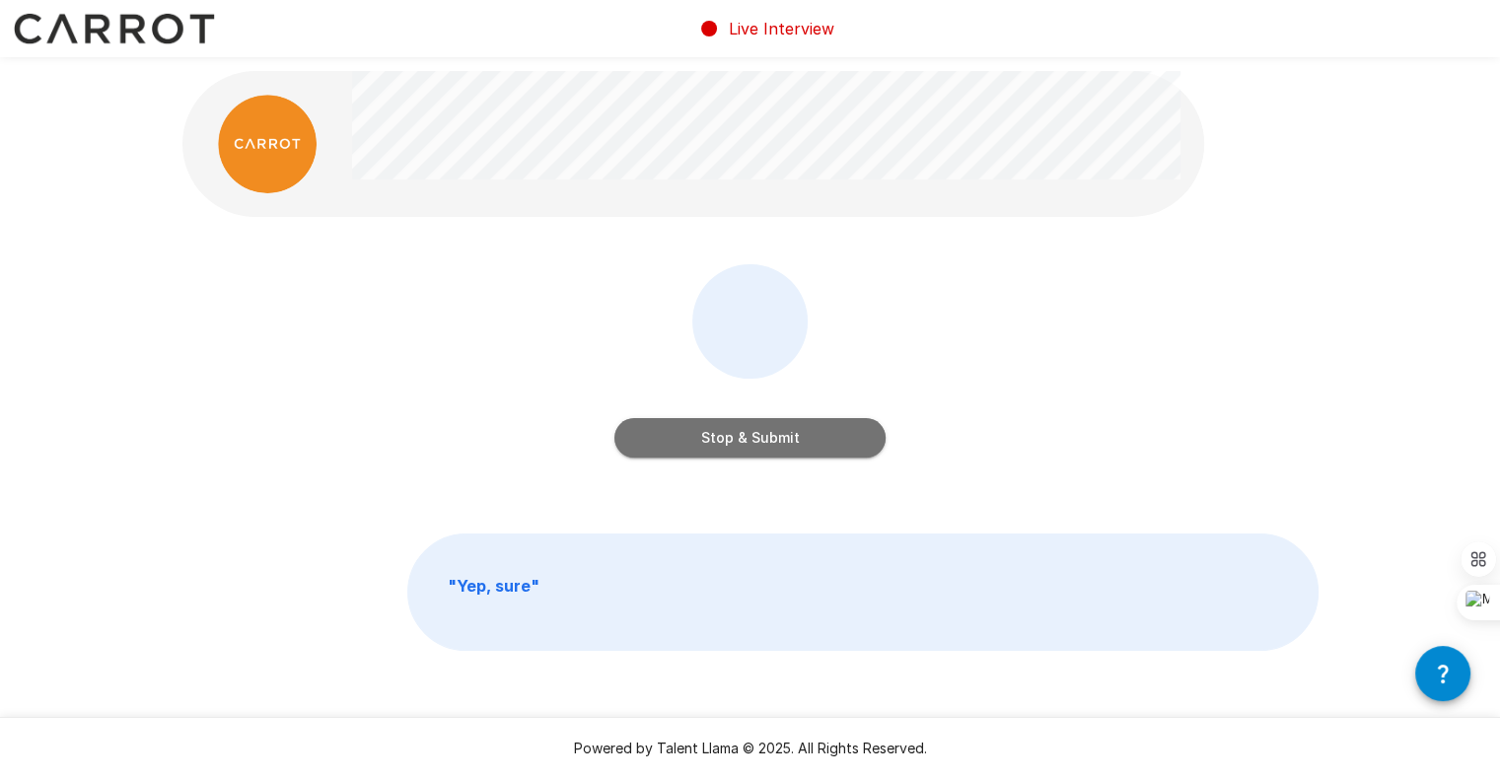
click at [801, 434] on button "Stop & Submit" at bounding box center [749, 437] width 271 height 39
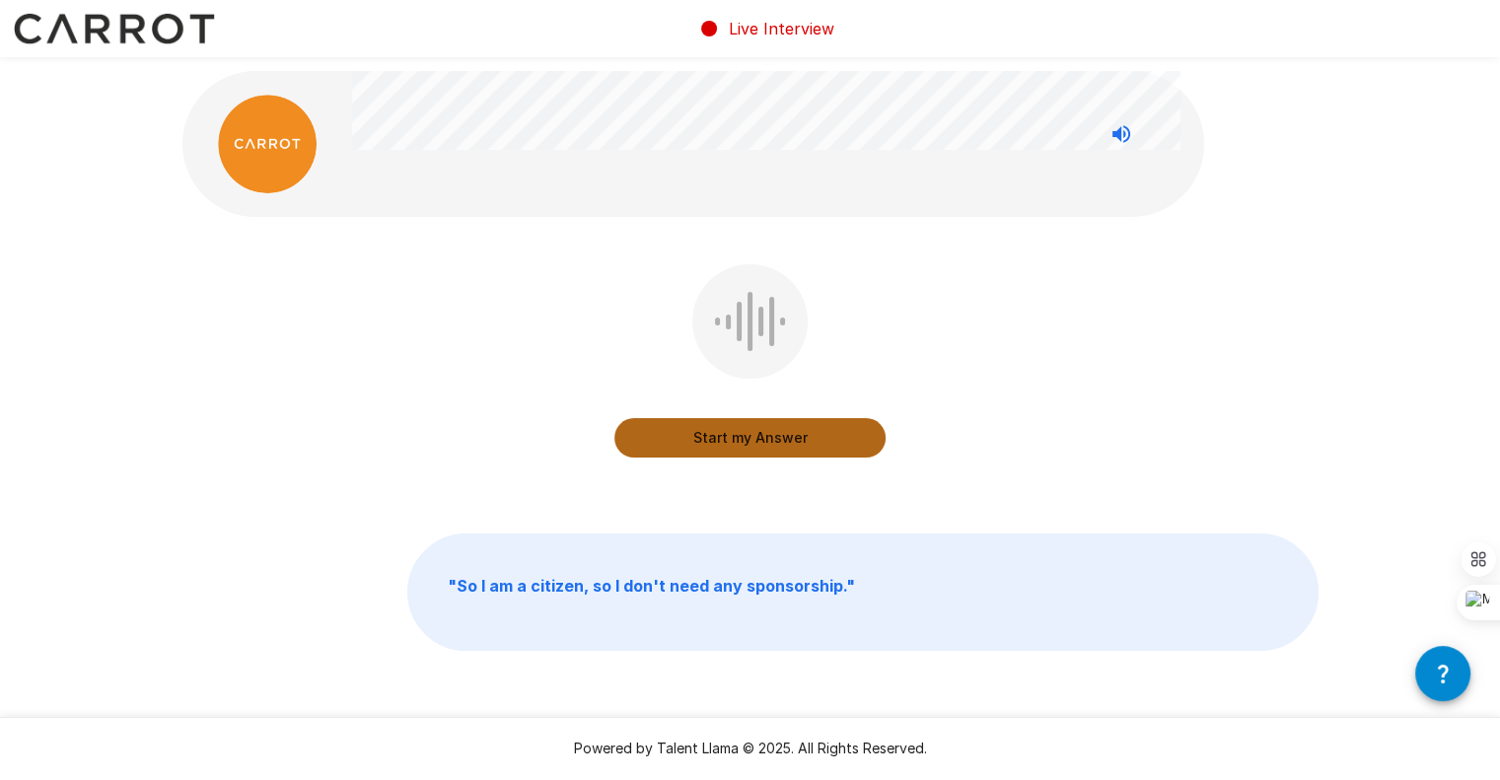
click at [789, 437] on button "Start my Answer" at bounding box center [749, 437] width 271 height 39
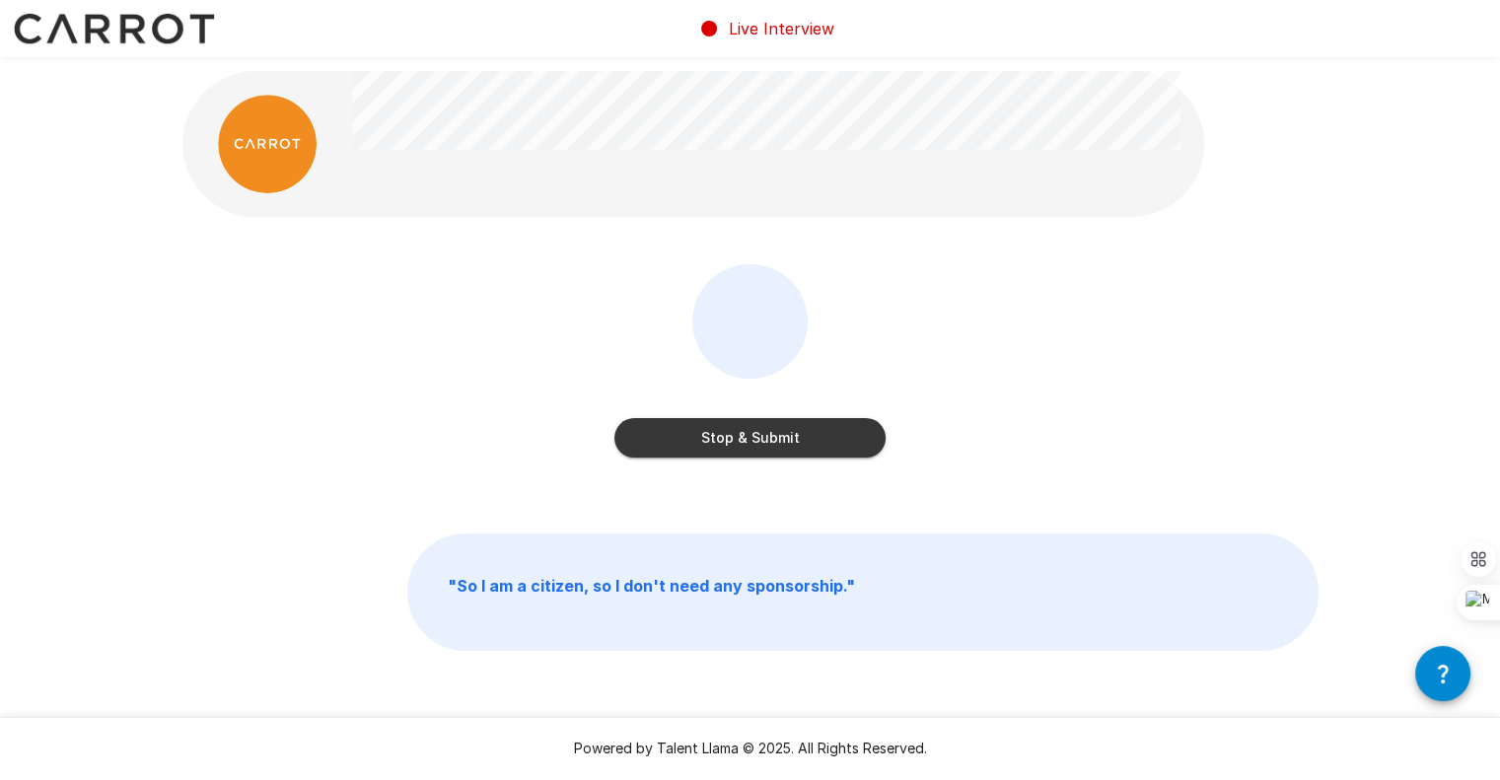
click at [789, 437] on button "Stop & Submit" at bounding box center [749, 437] width 271 height 39
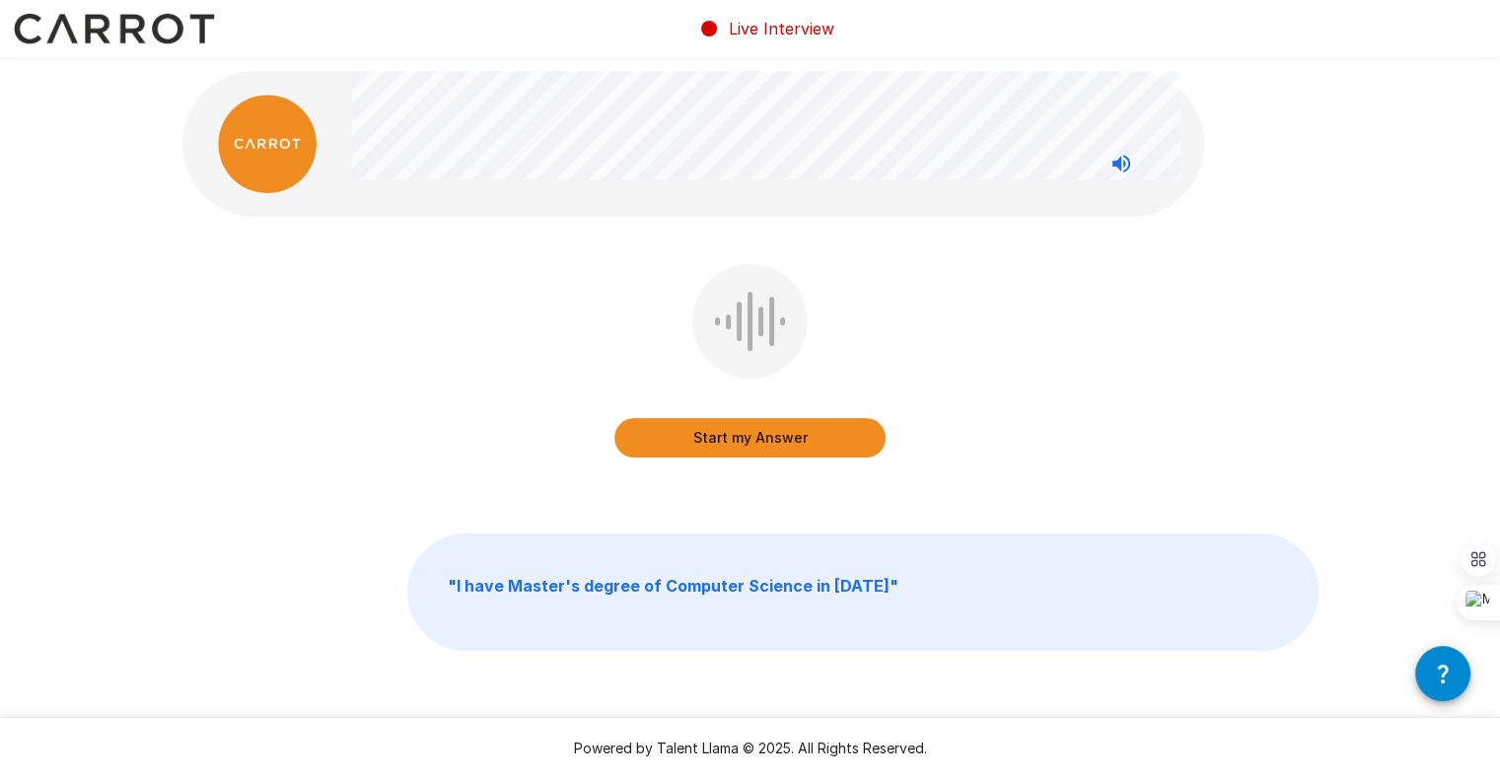
click at [789, 437] on button "Start my Answer" at bounding box center [749, 437] width 271 height 39
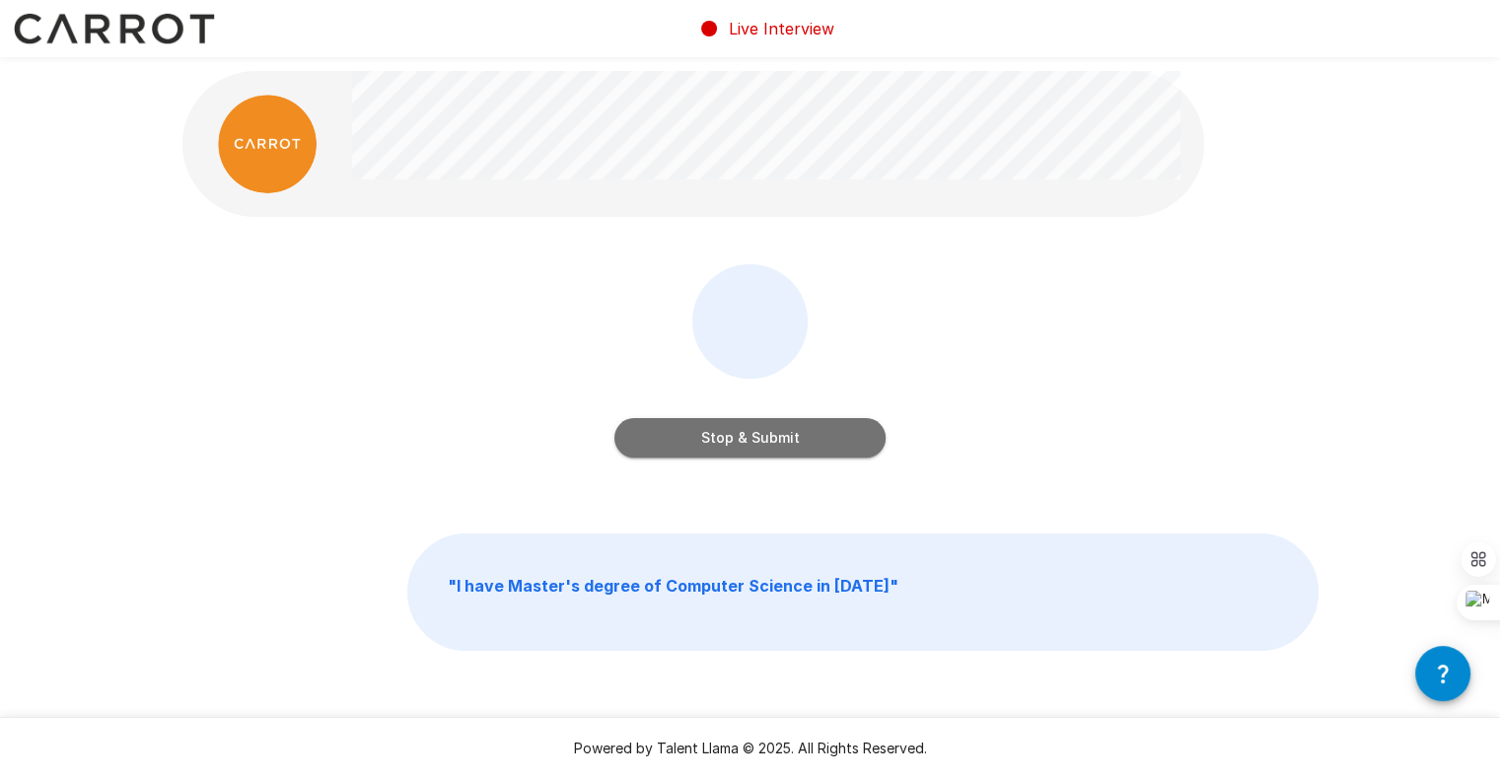
click at [789, 437] on button "Stop & Submit" at bounding box center [749, 437] width 271 height 39
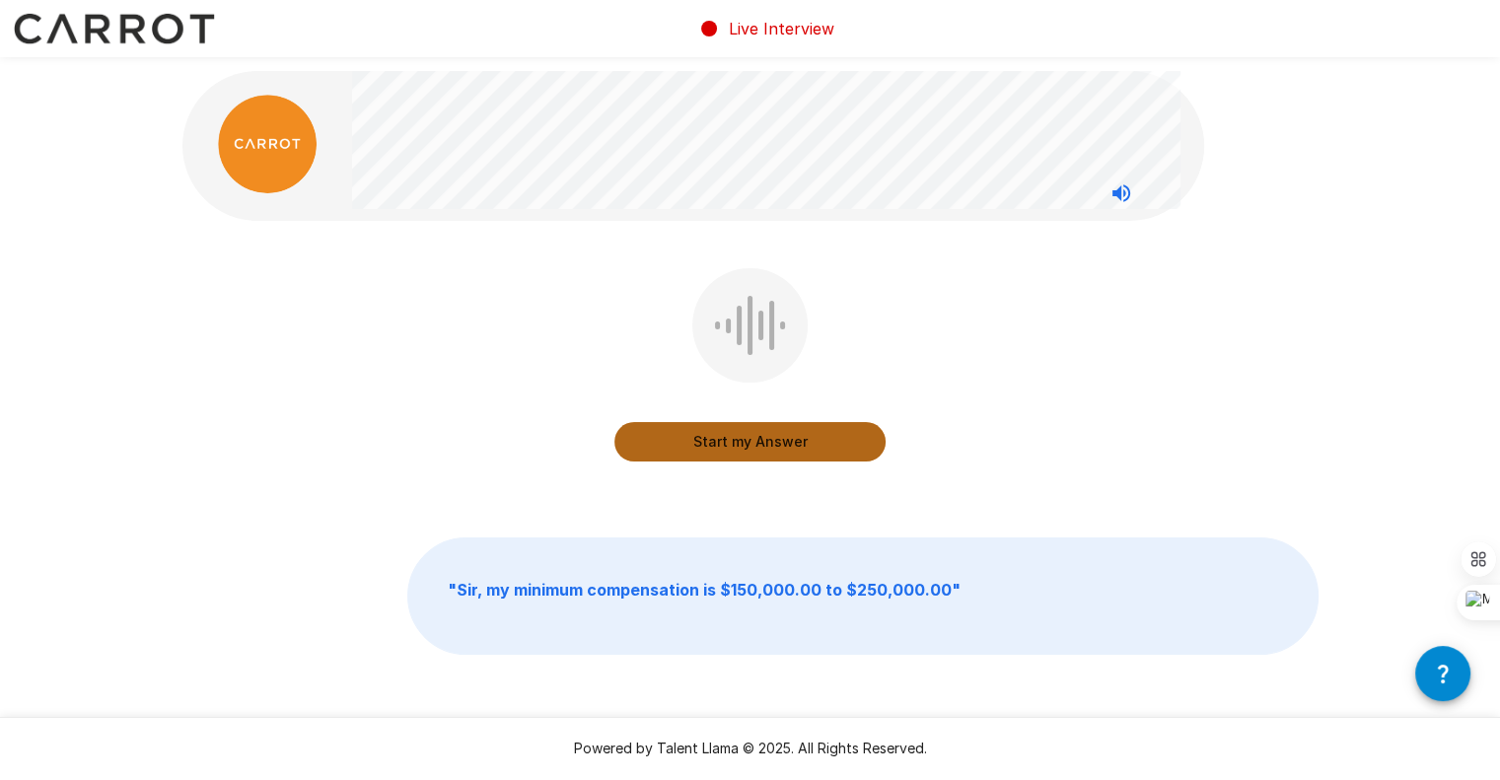
click at [789, 437] on button "Start my Answer" at bounding box center [749, 441] width 271 height 39
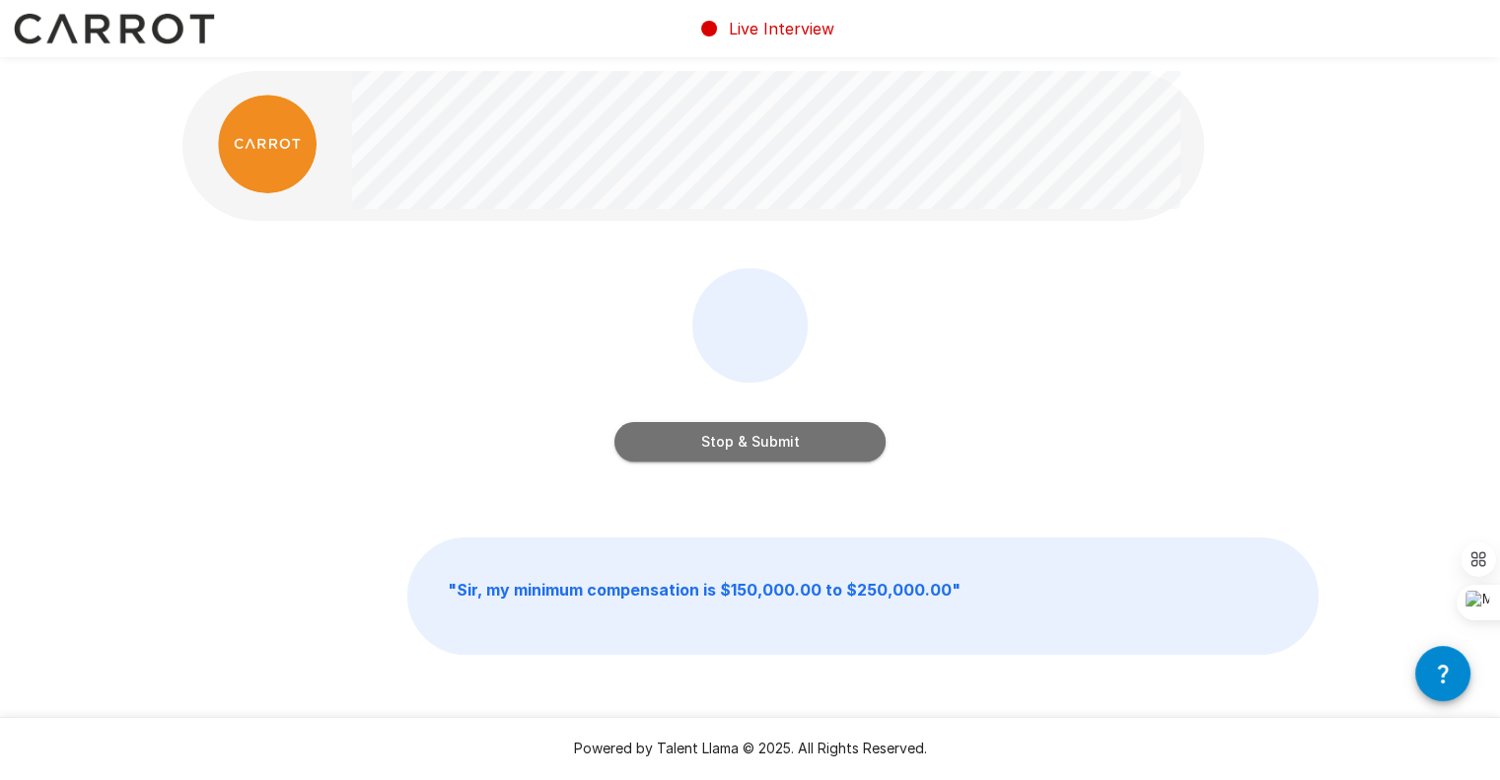
click at [781, 437] on button "Stop & Submit" at bounding box center [749, 441] width 271 height 39
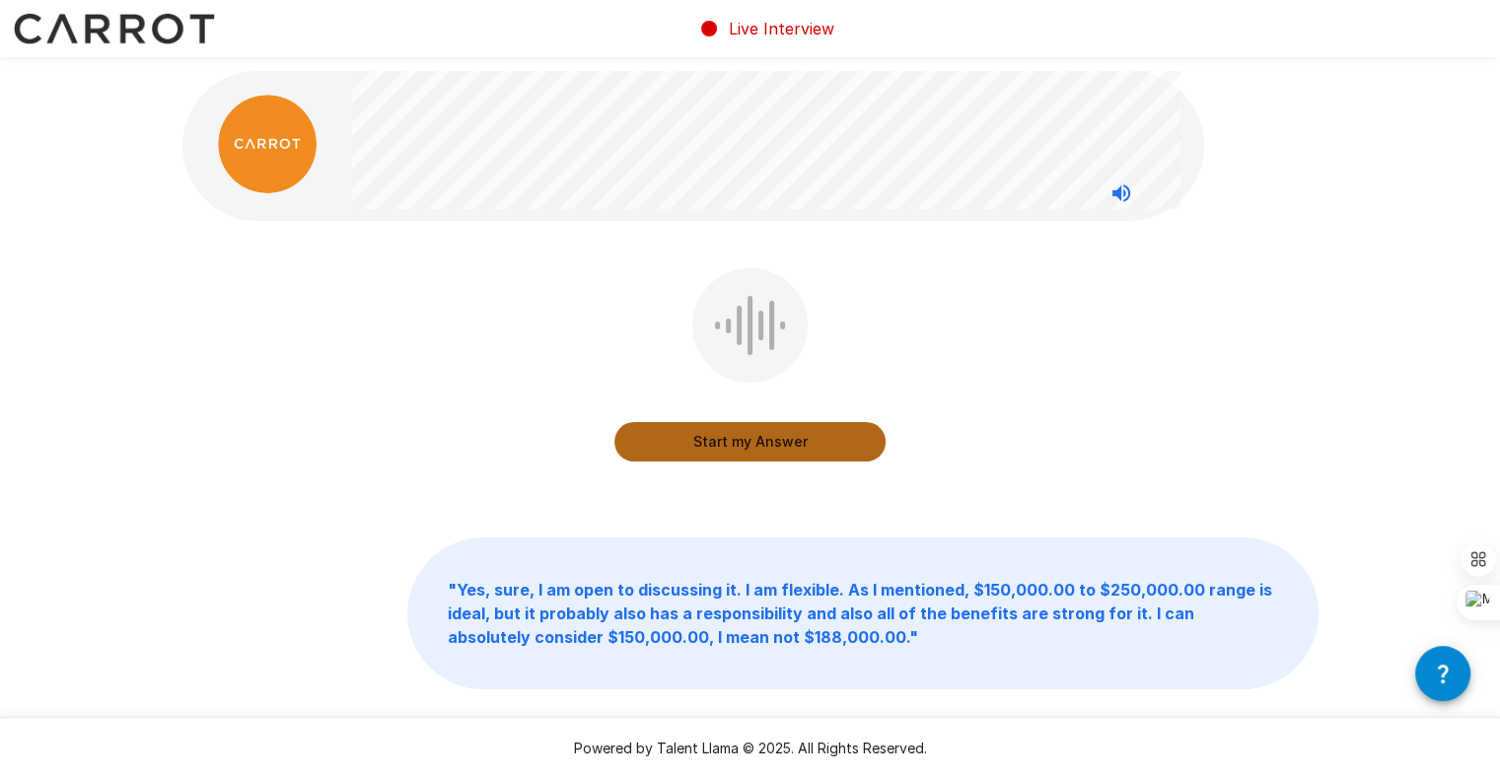
click at [781, 437] on button "Start my Answer" at bounding box center [749, 441] width 271 height 39
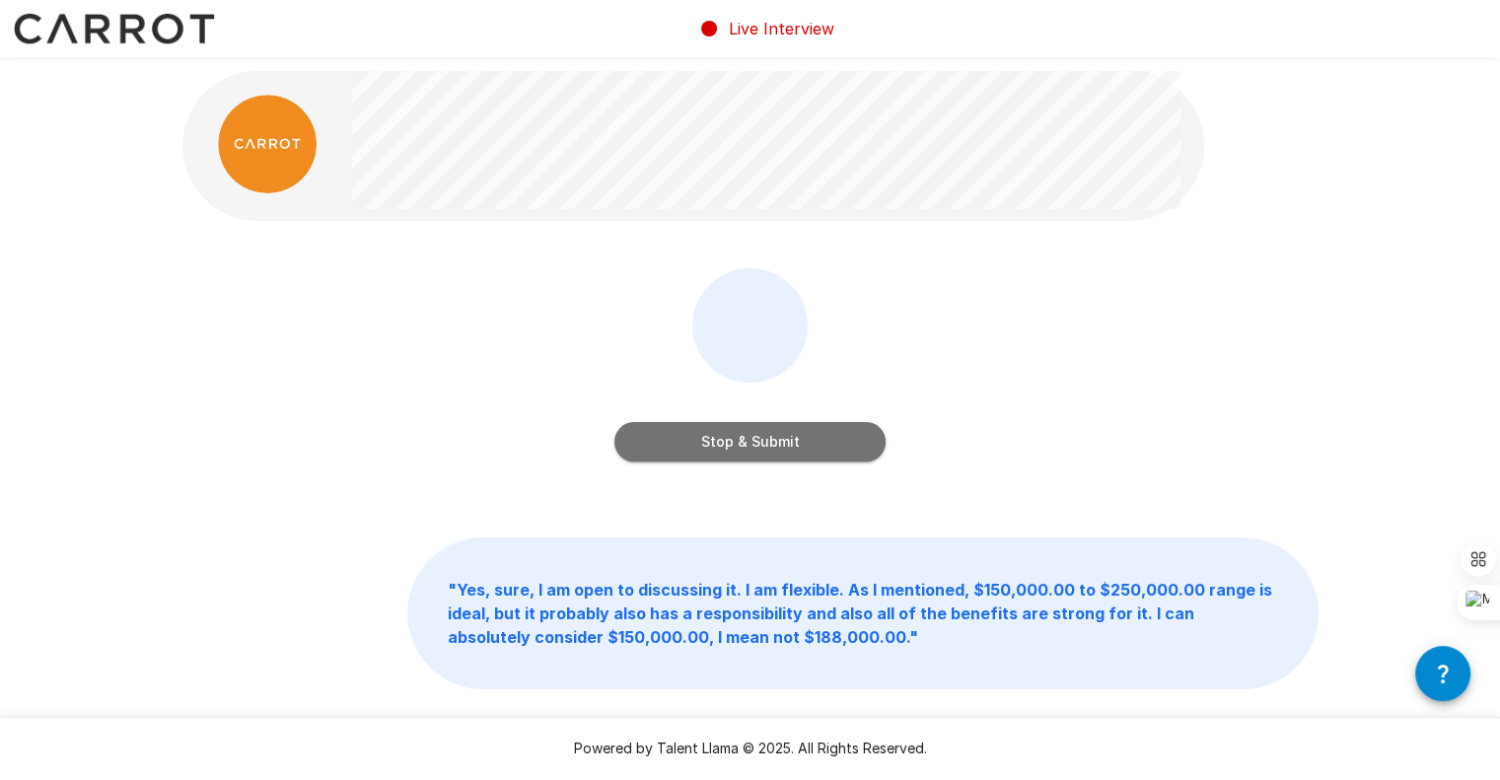
click at [781, 437] on button "Stop & Submit" at bounding box center [749, 441] width 271 height 39
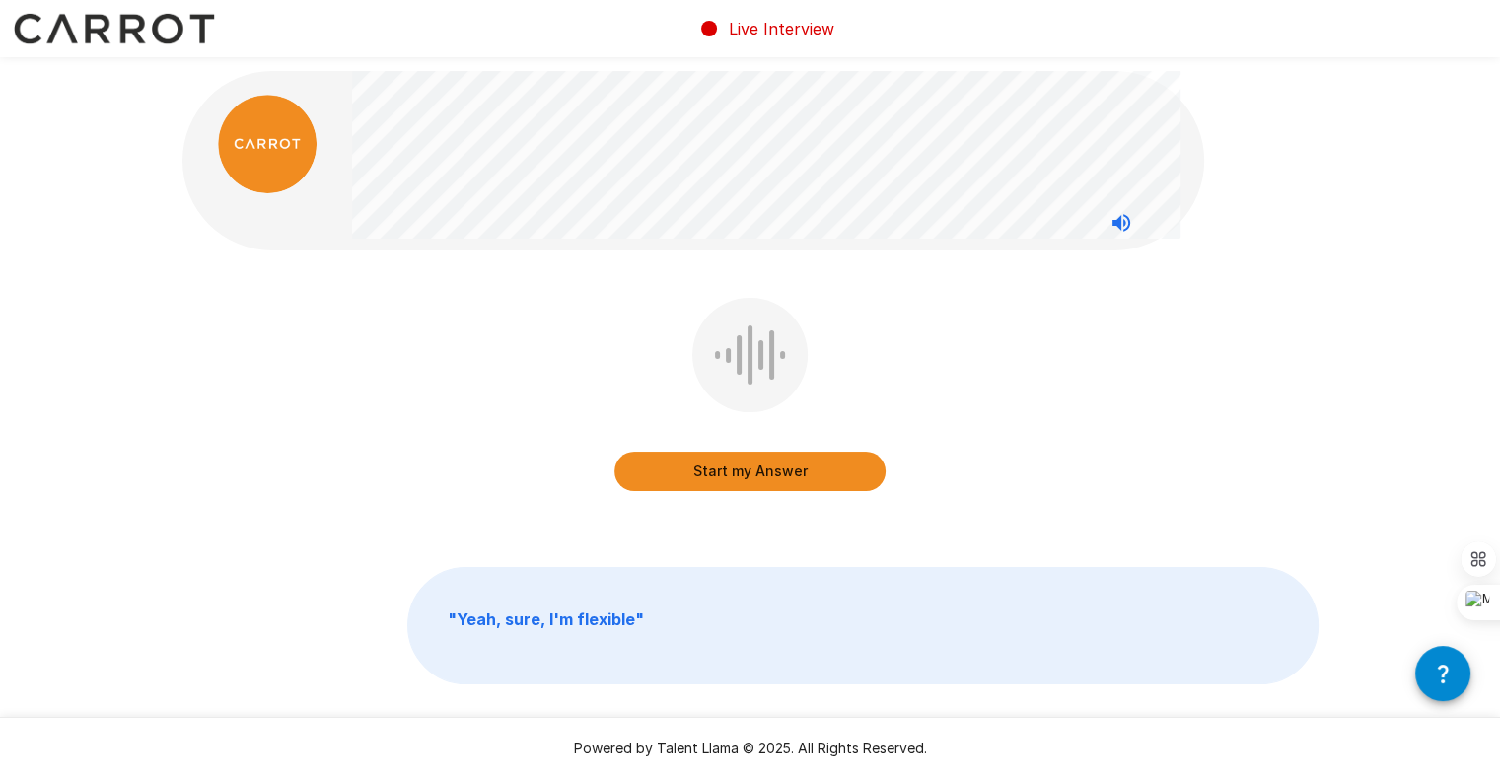
click at [780, 464] on button "Start my Answer" at bounding box center [749, 471] width 271 height 39
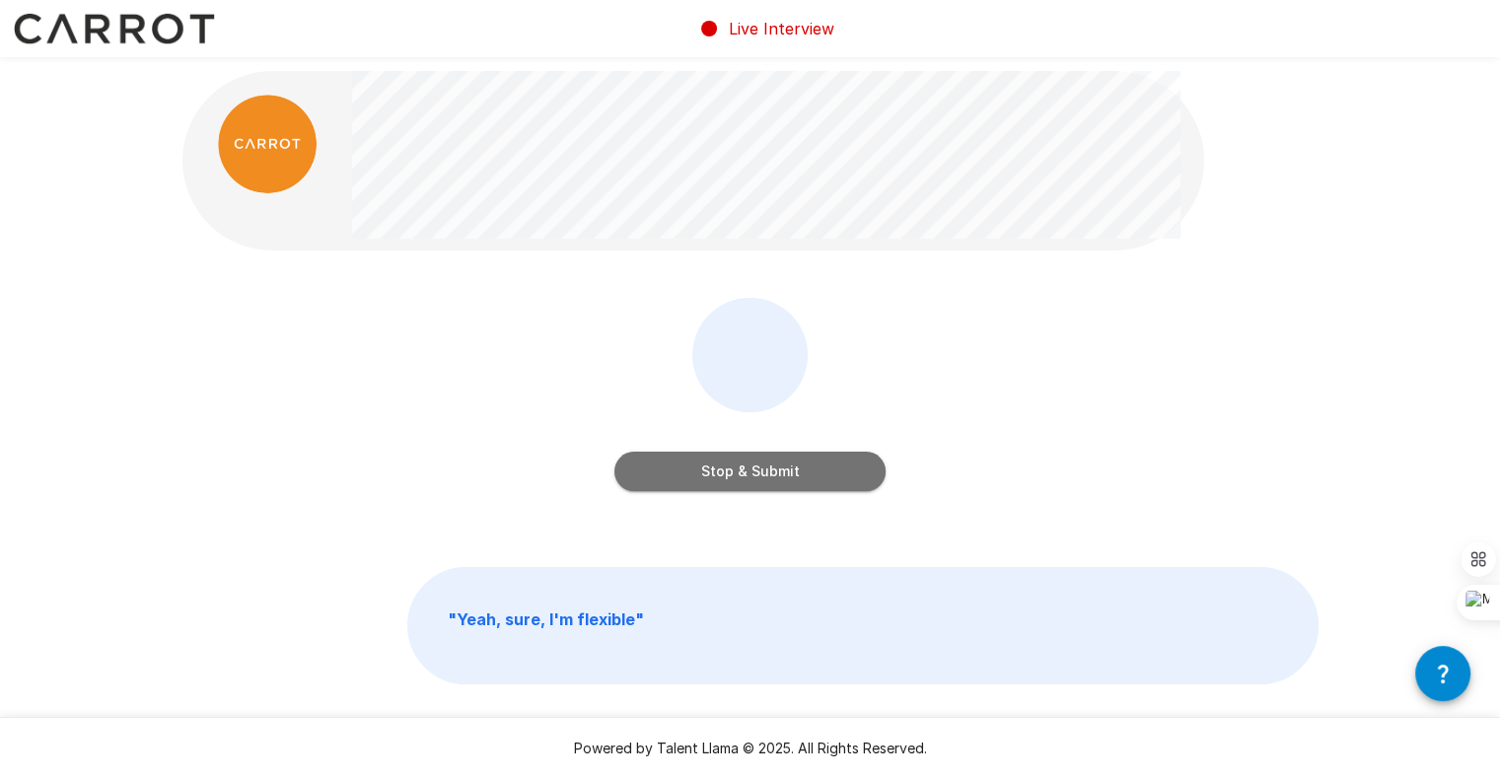
click at [780, 464] on button "Stop & Submit" at bounding box center [749, 471] width 271 height 39
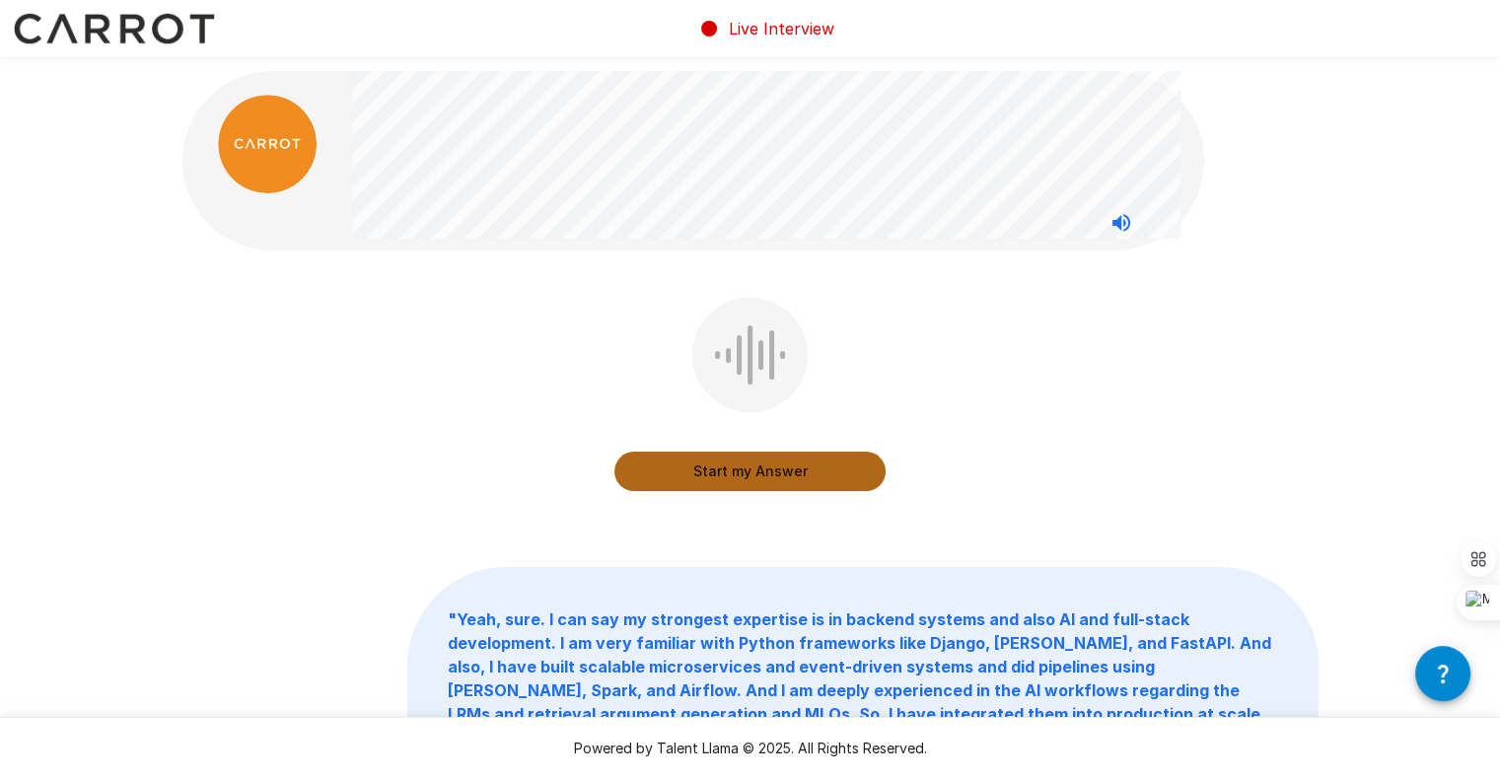
click at [799, 468] on button "Start my Answer" at bounding box center [749, 471] width 271 height 39
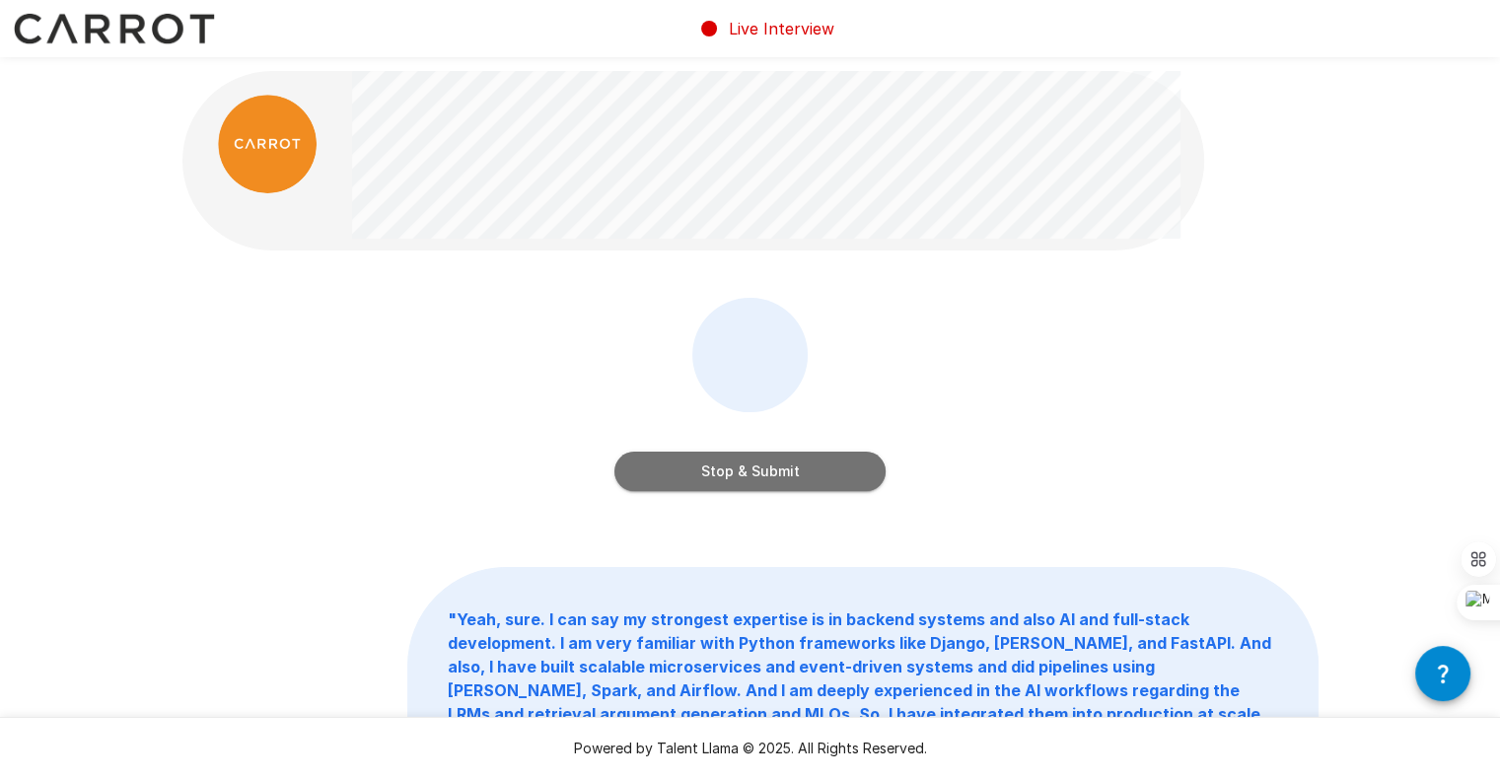
click at [729, 480] on button "Stop & Submit" at bounding box center [749, 471] width 271 height 39
